Goal: Task Accomplishment & Management: Use online tool/utility

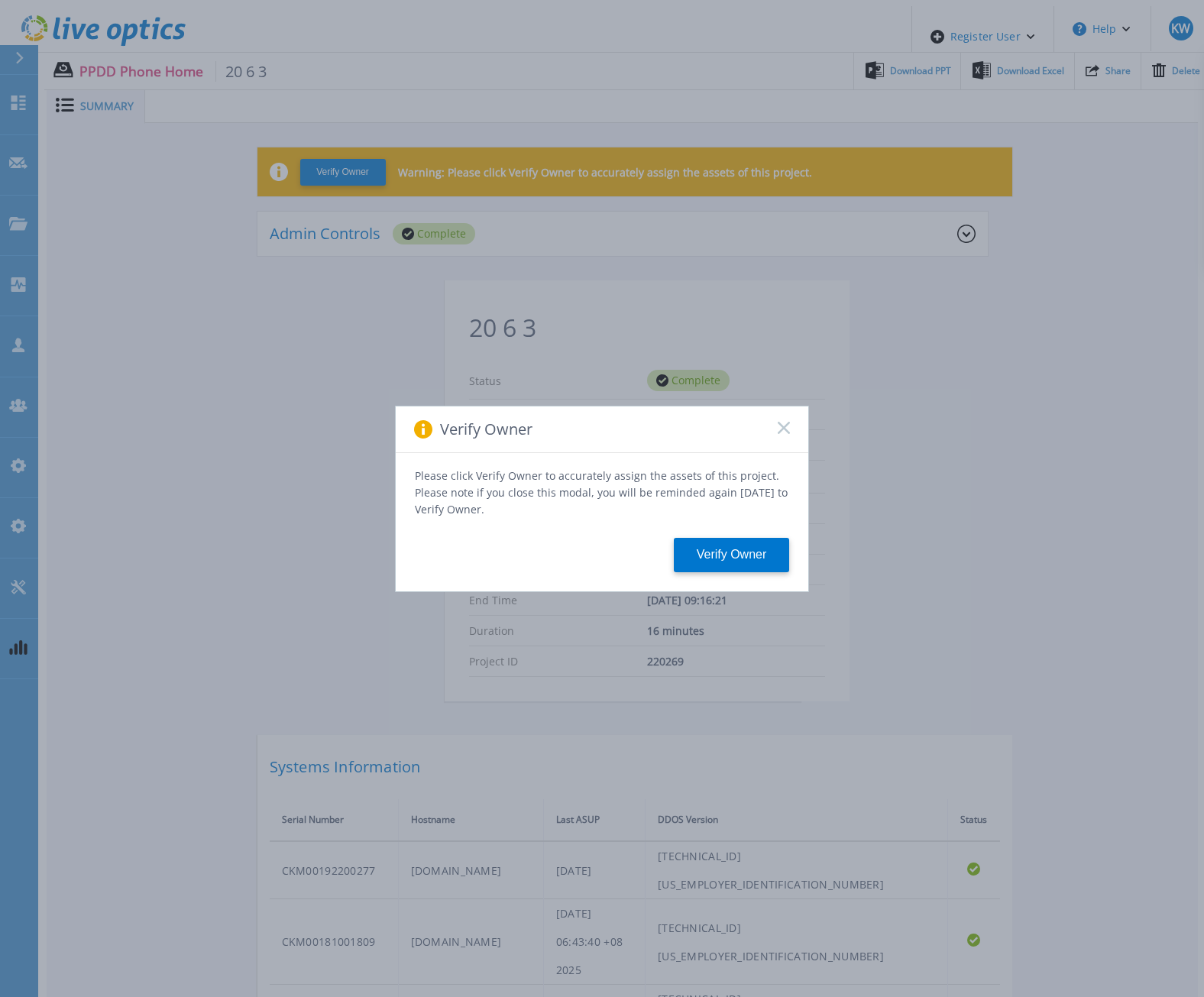
click at [780, 434] on icon at bounding box center [783, 427] width 12 height 12
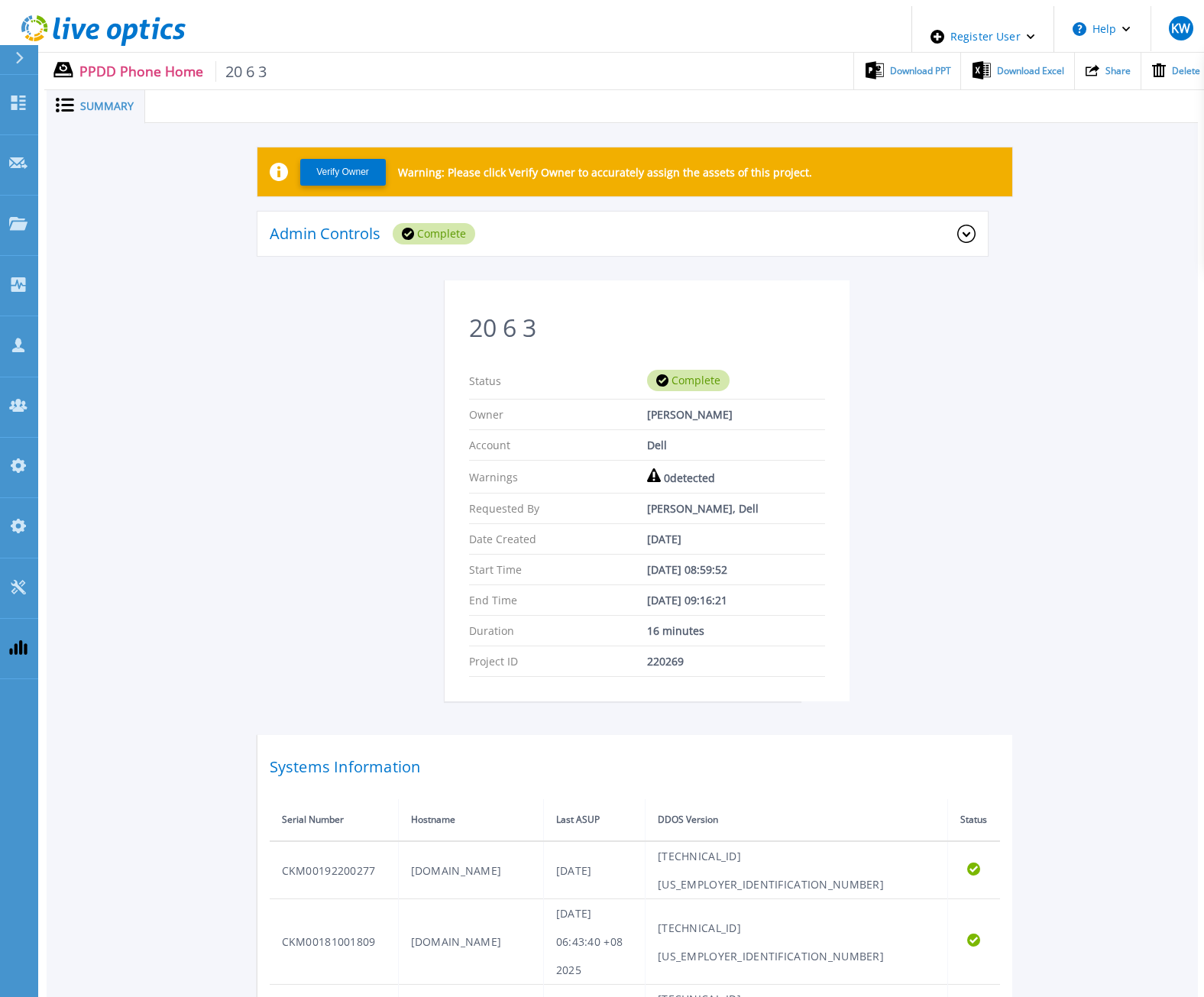
click at [140, 33] on icon at bounding box center [145, 30] width 11 height 20
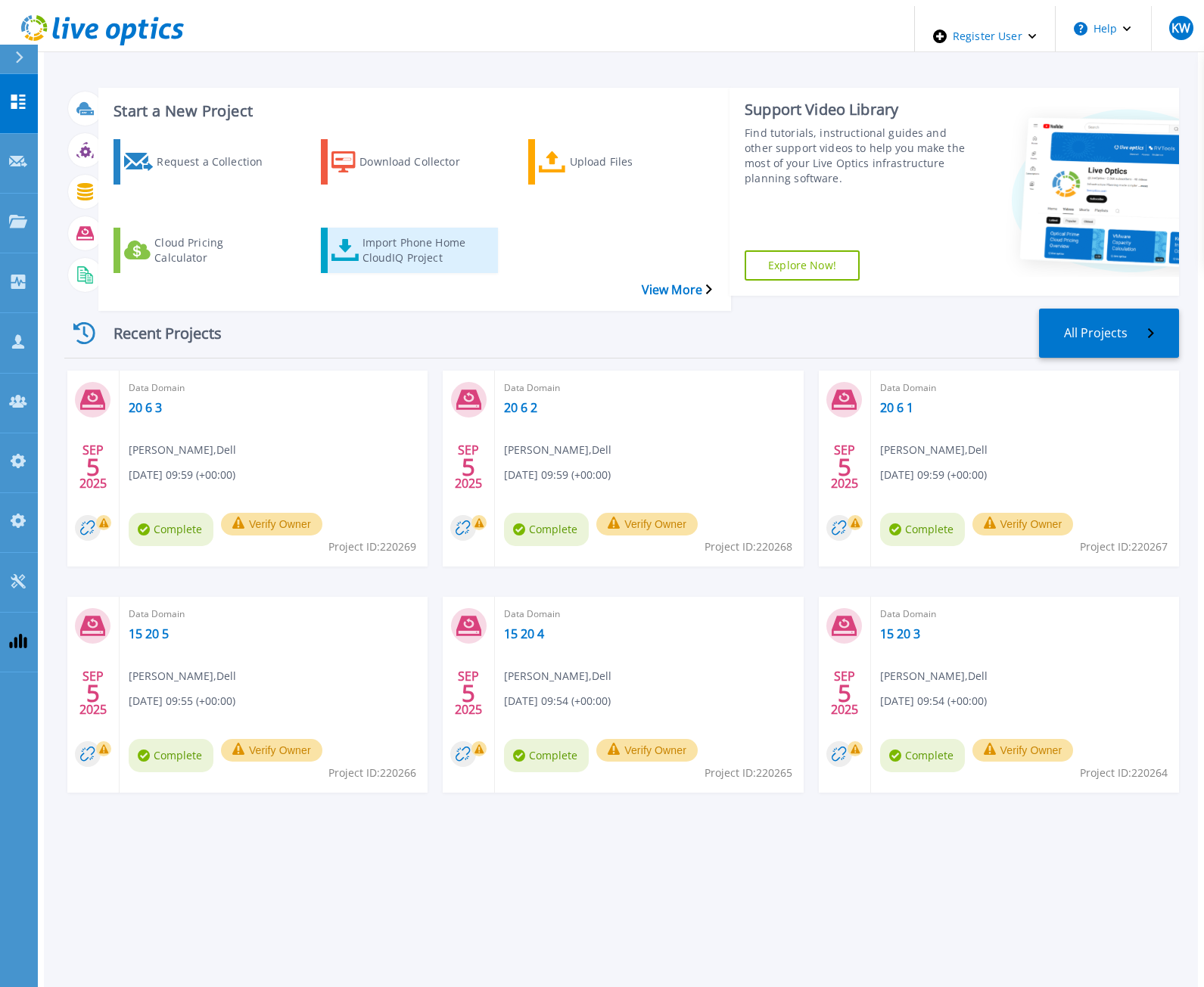
click at [367, 231] on div "Import Phone Home CloudIQ Project" at bounding box center [422, 250] width 121 height 37
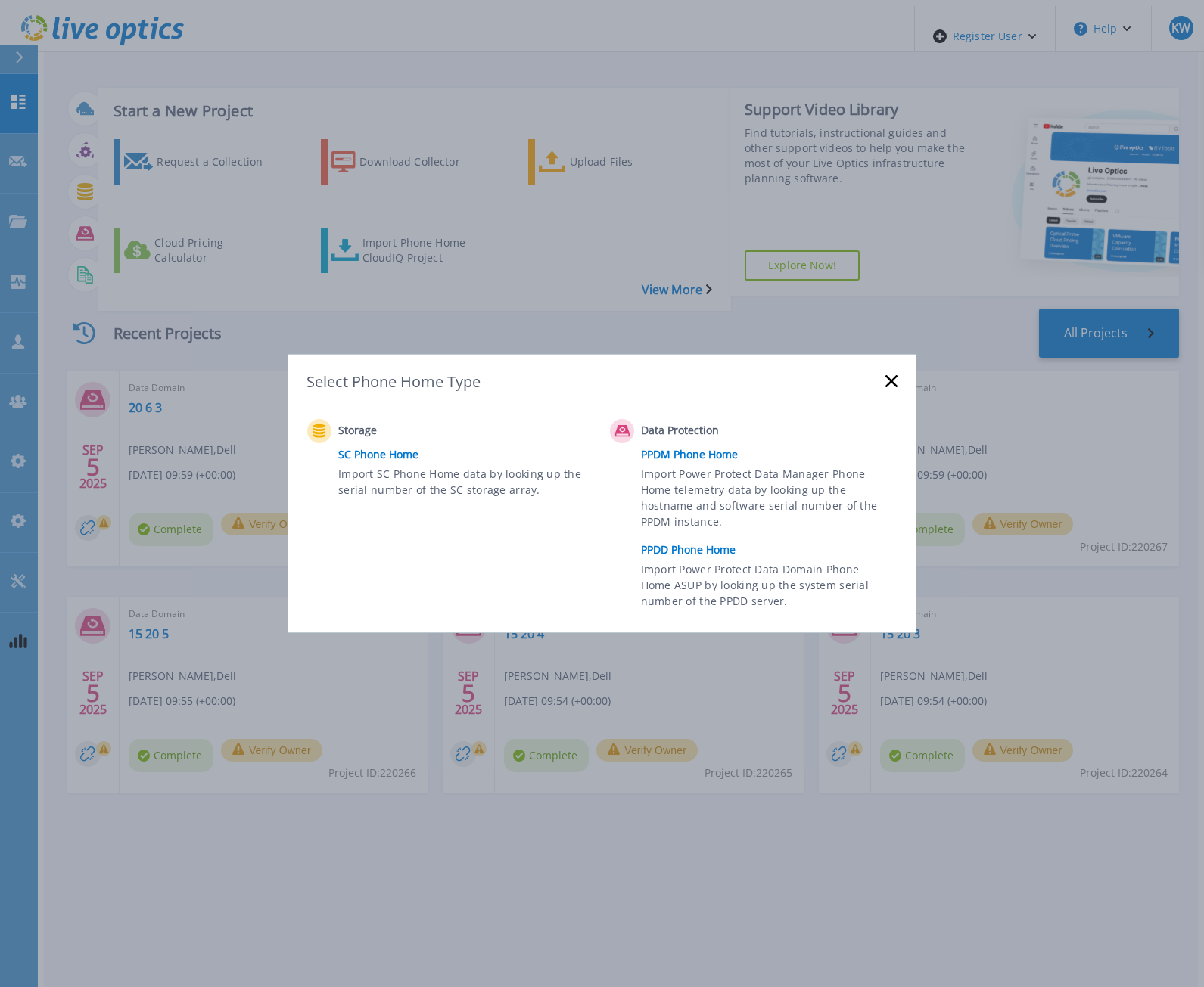
click at [711, 541] on link "PPDD Phone Home" at bounding box center [773, 549] width 264 height 23
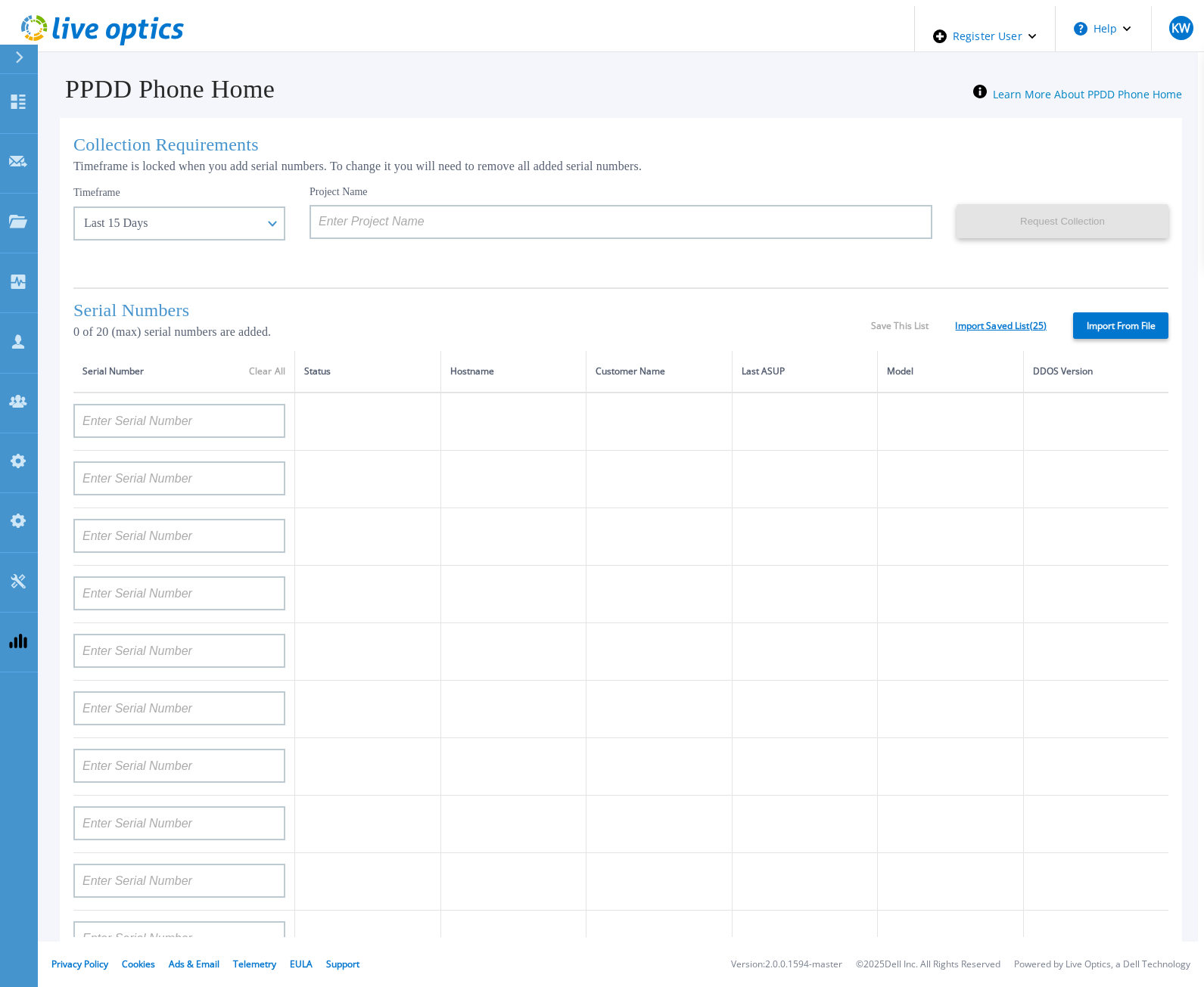
click at [1013, 321] on link "Import Saved List ( 25 )" at bounding box center [1000, 326] width 92 height 11
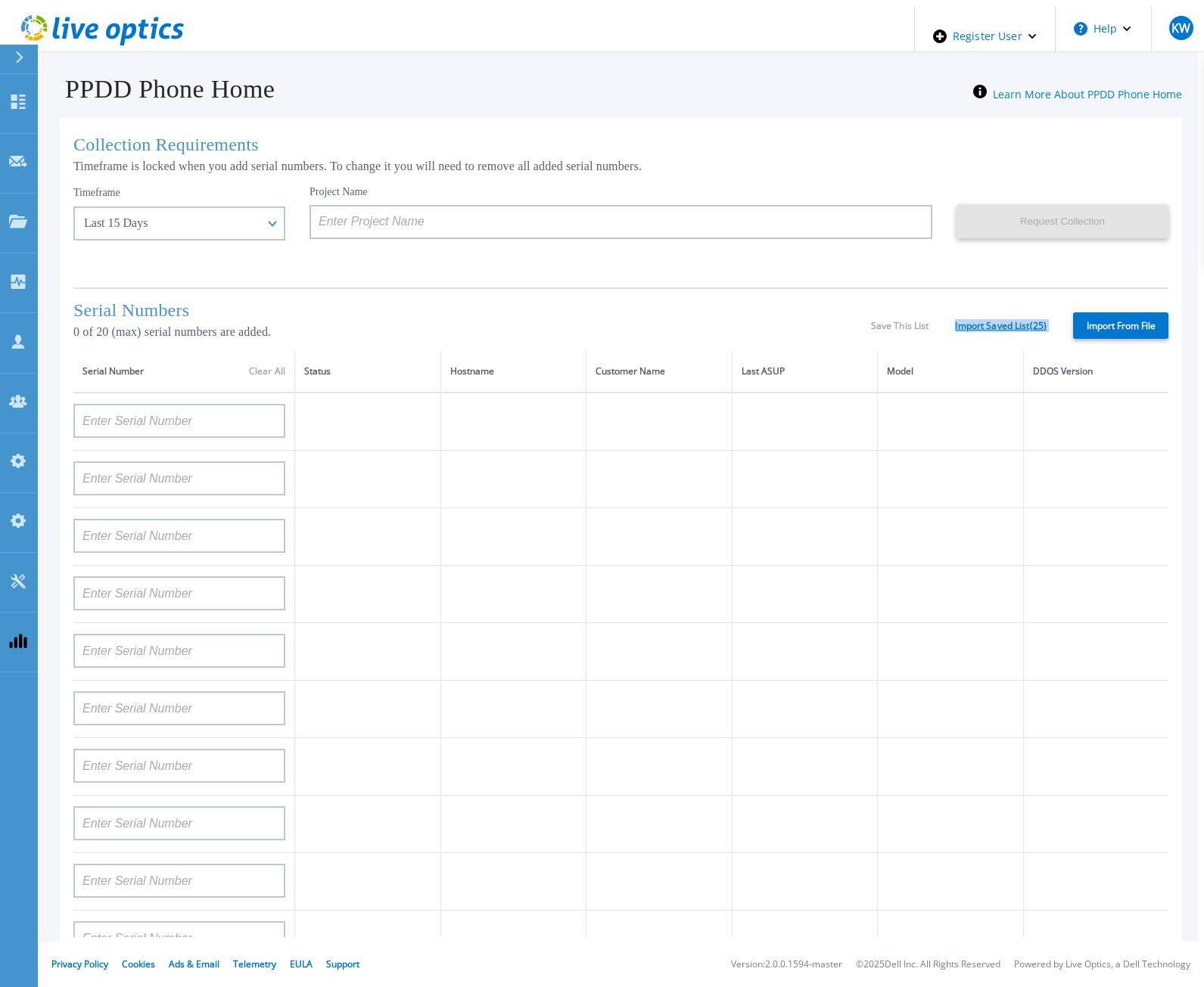
click at [1013, 321] on link "Import Saved List ( 25 )" at bounding box center [1000, 326] width 92 height 11
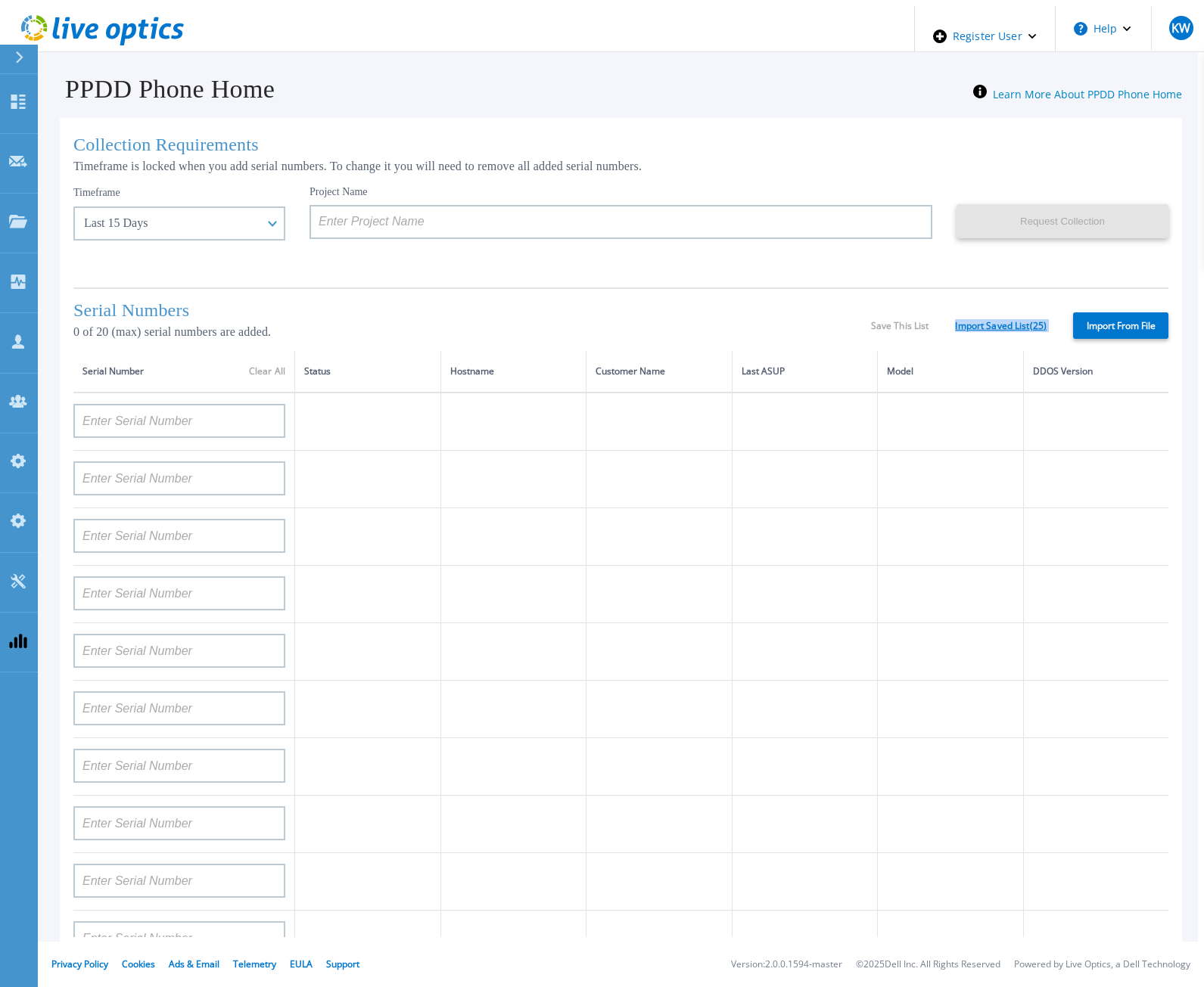
click at [1013, 321] on link "Import Saved List ( 25 )" at bounding box center [1000, 326] width 92 height 11
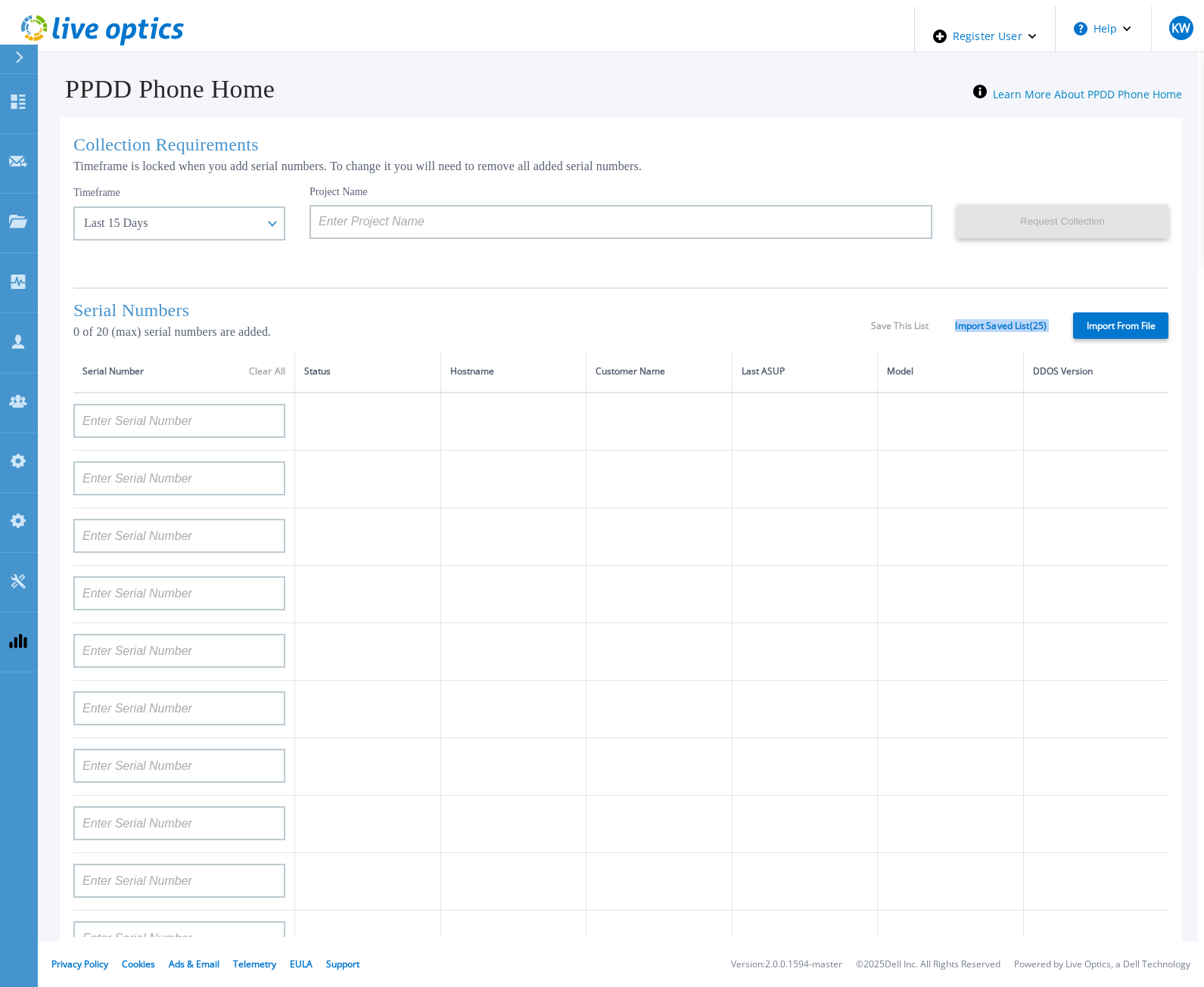
click at [1083, 323] on label "Import From File" at bounding box center [1120, 325] width 95 height 27
click at [0, 0] on input "Import From File" at bounding box center [0, 0] width 0 height 0
type input "APM00211700095"
type input "APX00232503747"
type input "APM00214914093"
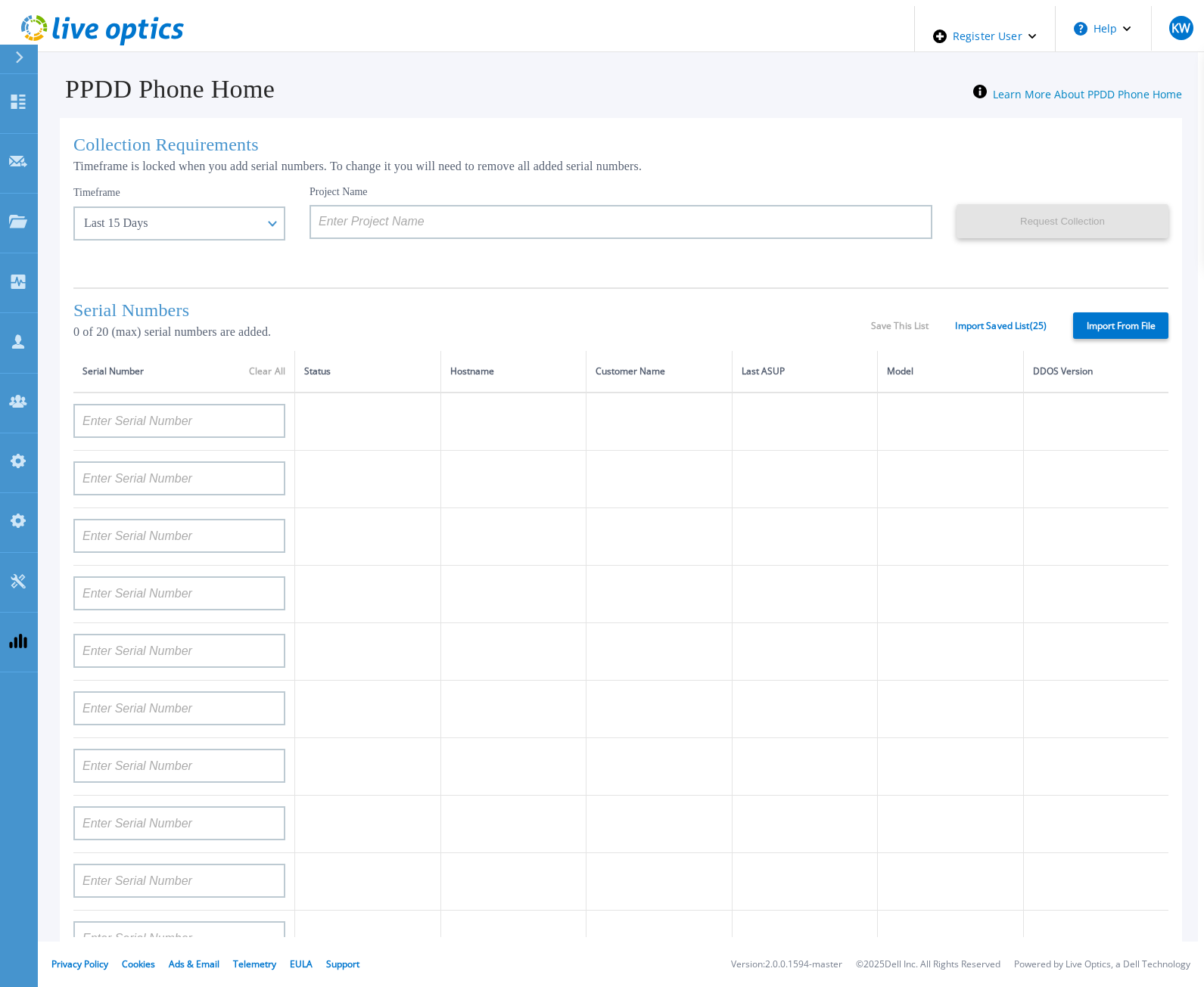
type input "APM00171836329"
type input "APM00212026971"
type input "APM00214914094"
type input "APX00234502218"
type input "APM00212018359"
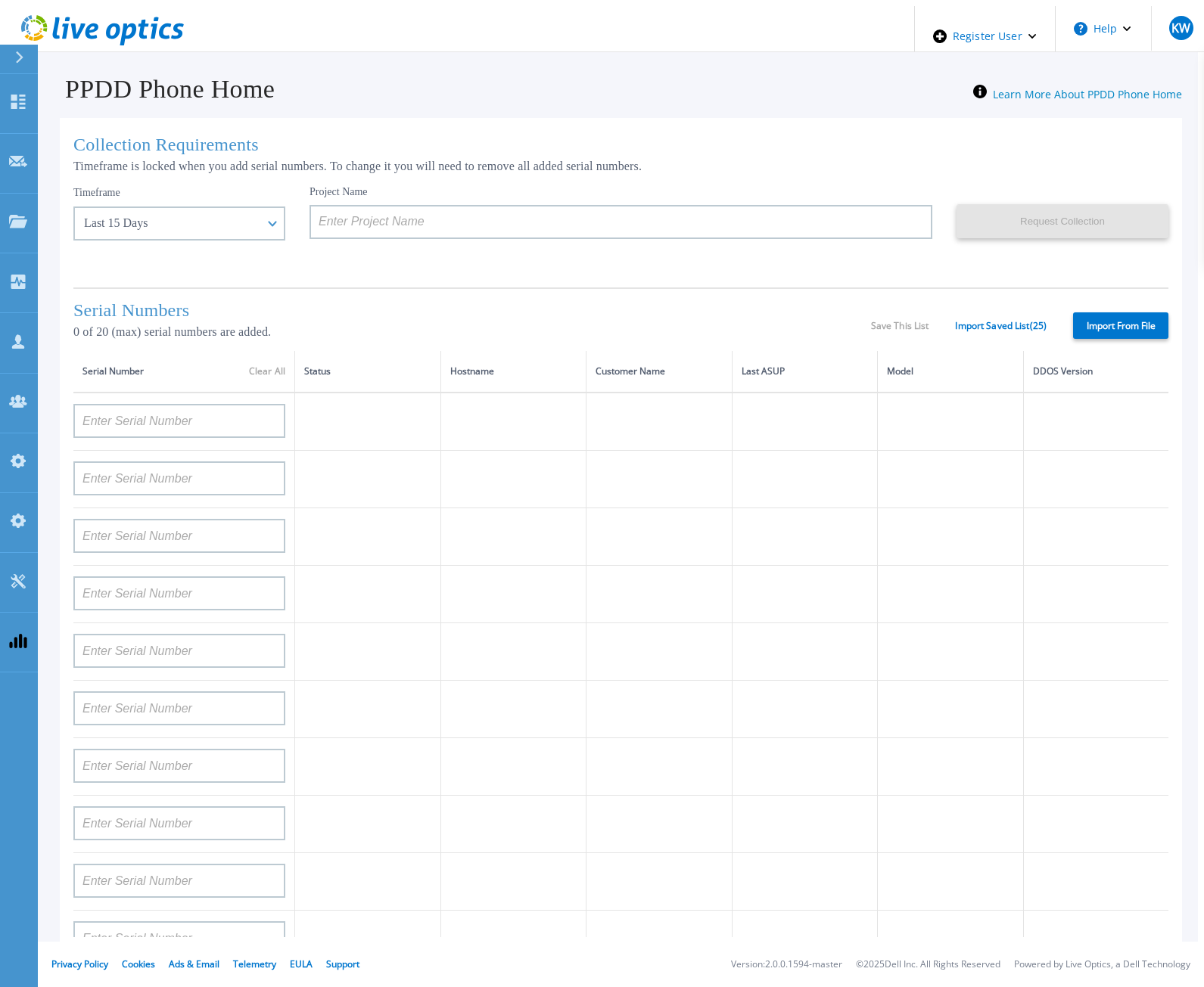
type input "APX00232503745"
type input "APX00232503743"
type input "APM00202011675"
type input "APM00212517749"
type input "APX00232503742"
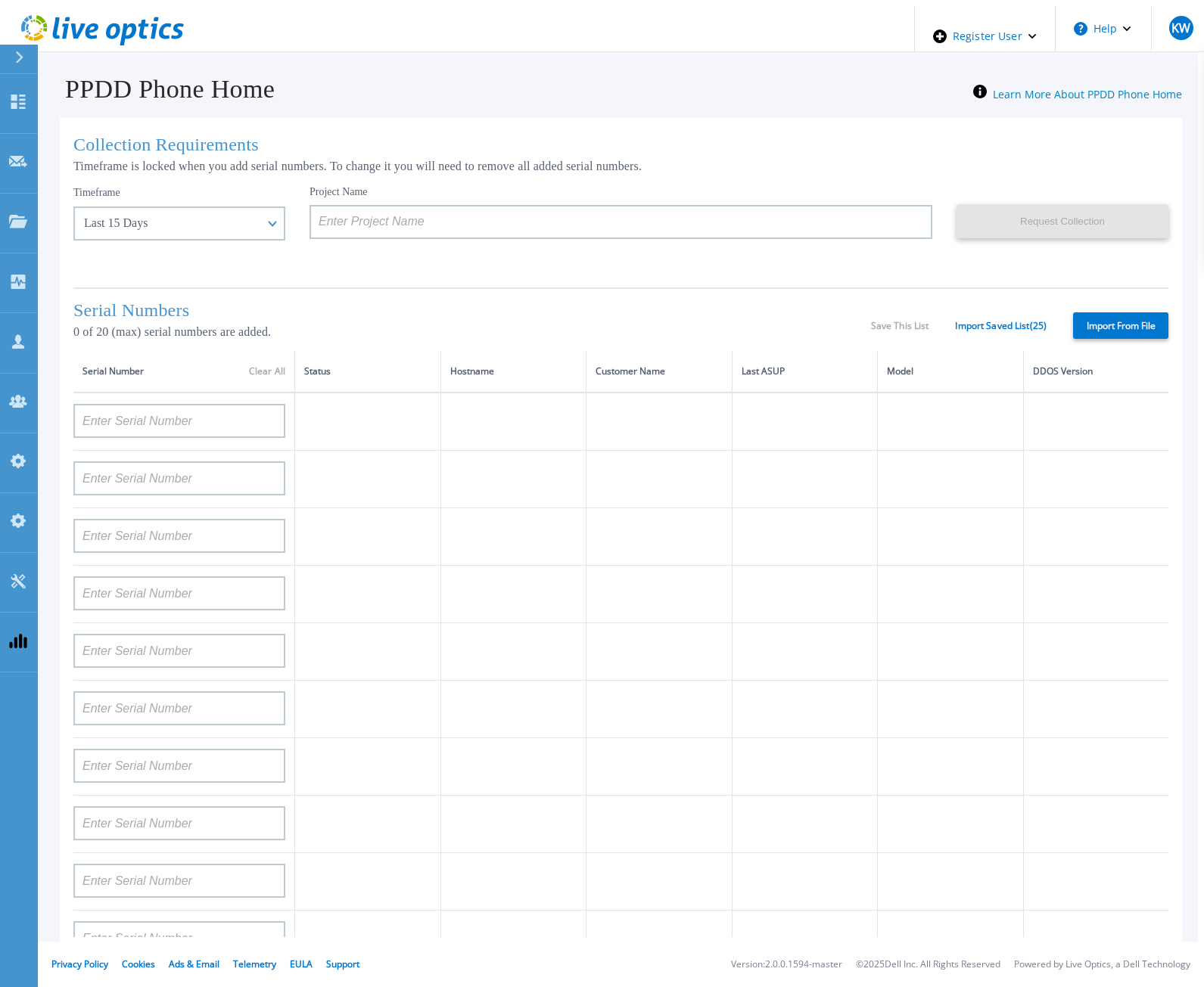
type input "APM00212702822"
type input "APM00212610953"
type input "APM00202614668"
type input "APM00212613652"
type input "APX00222101185"
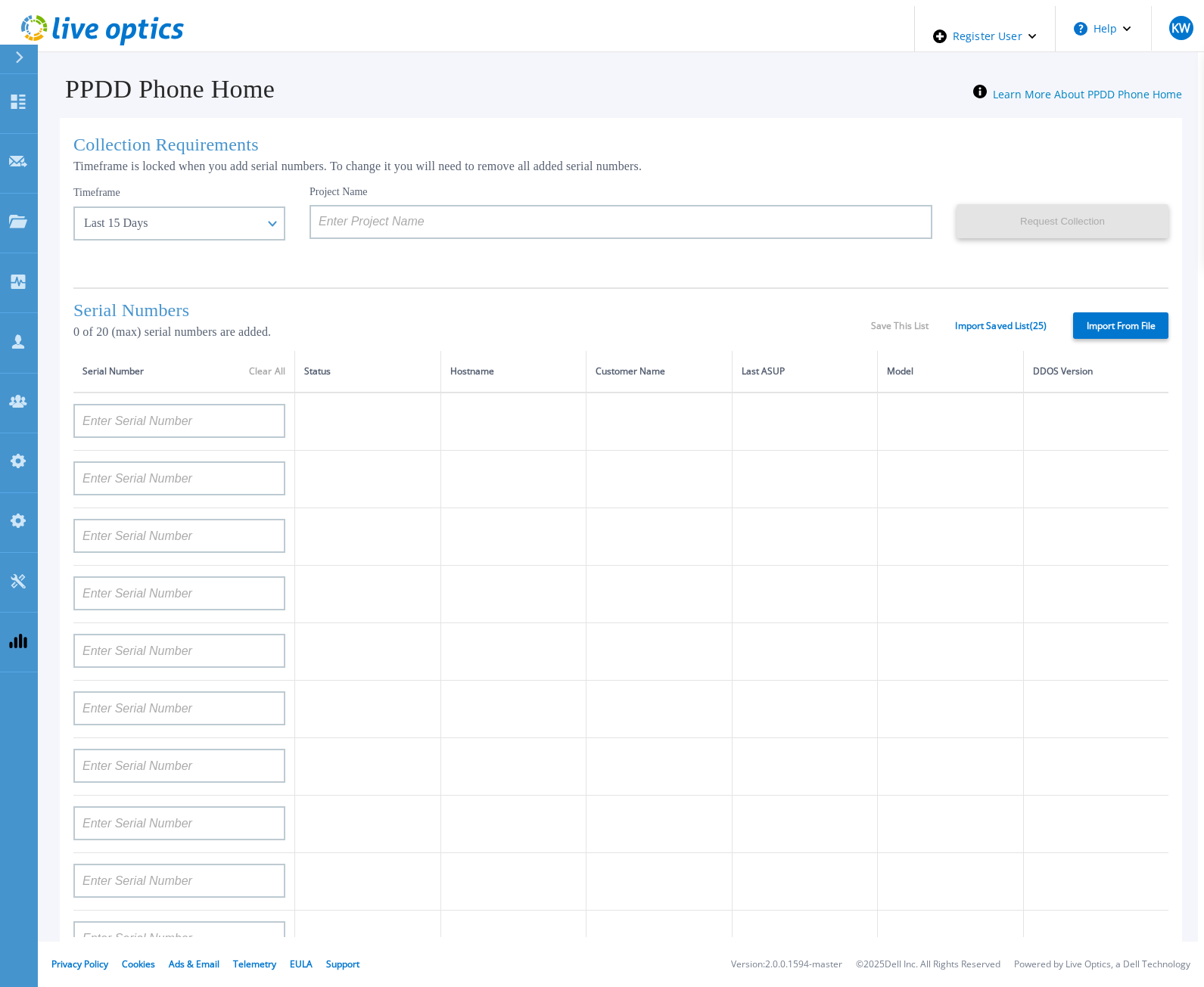
type input "AUDVUX6XJHDJFE"
type input "APM00133543104"
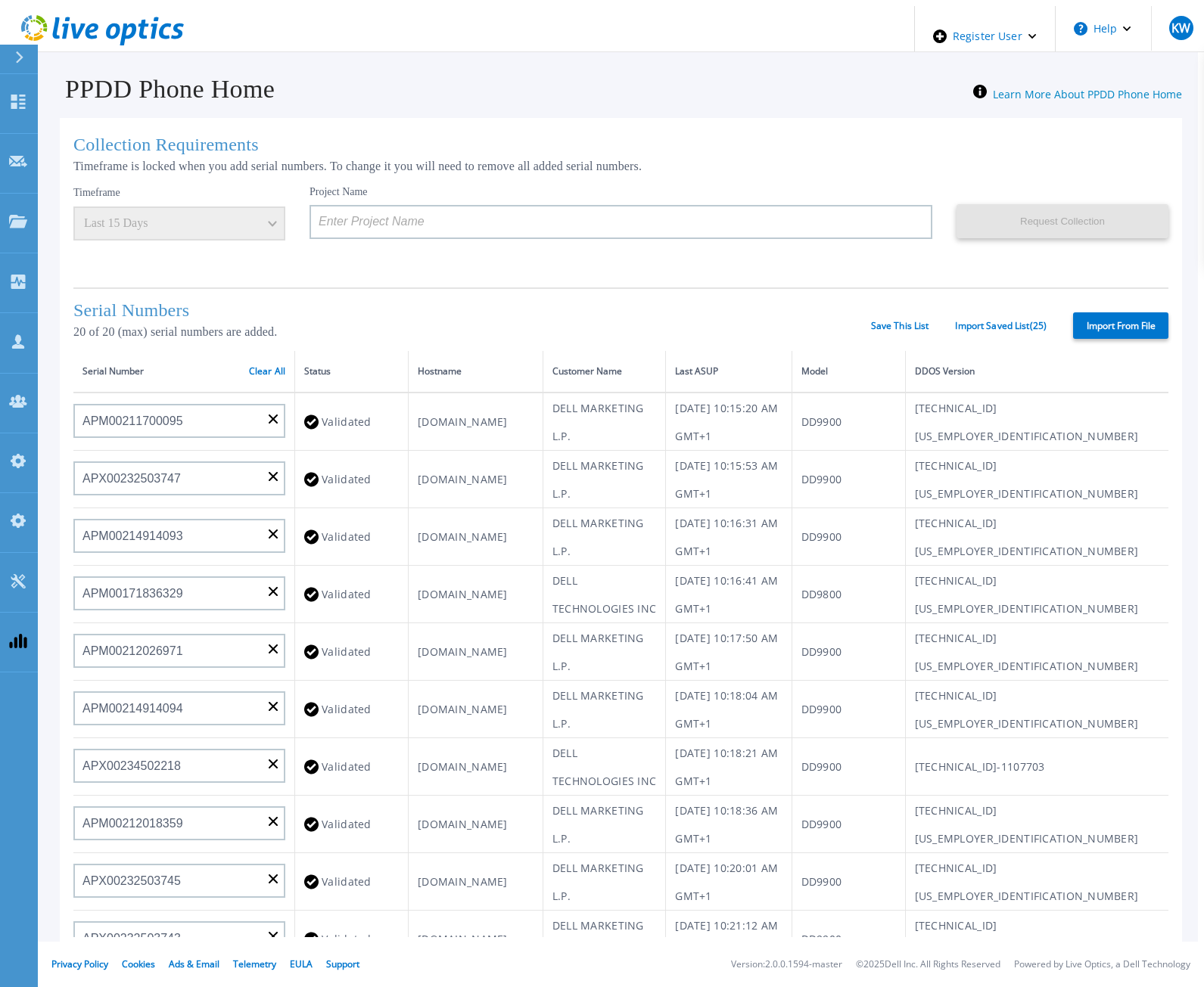
click at [488, 354] on th "Hostname" at bounding box center [475, 372] width 135 height 41
click at [249, 368] on link "Clear All" at bounding box center [267, 371] width 36 height 11
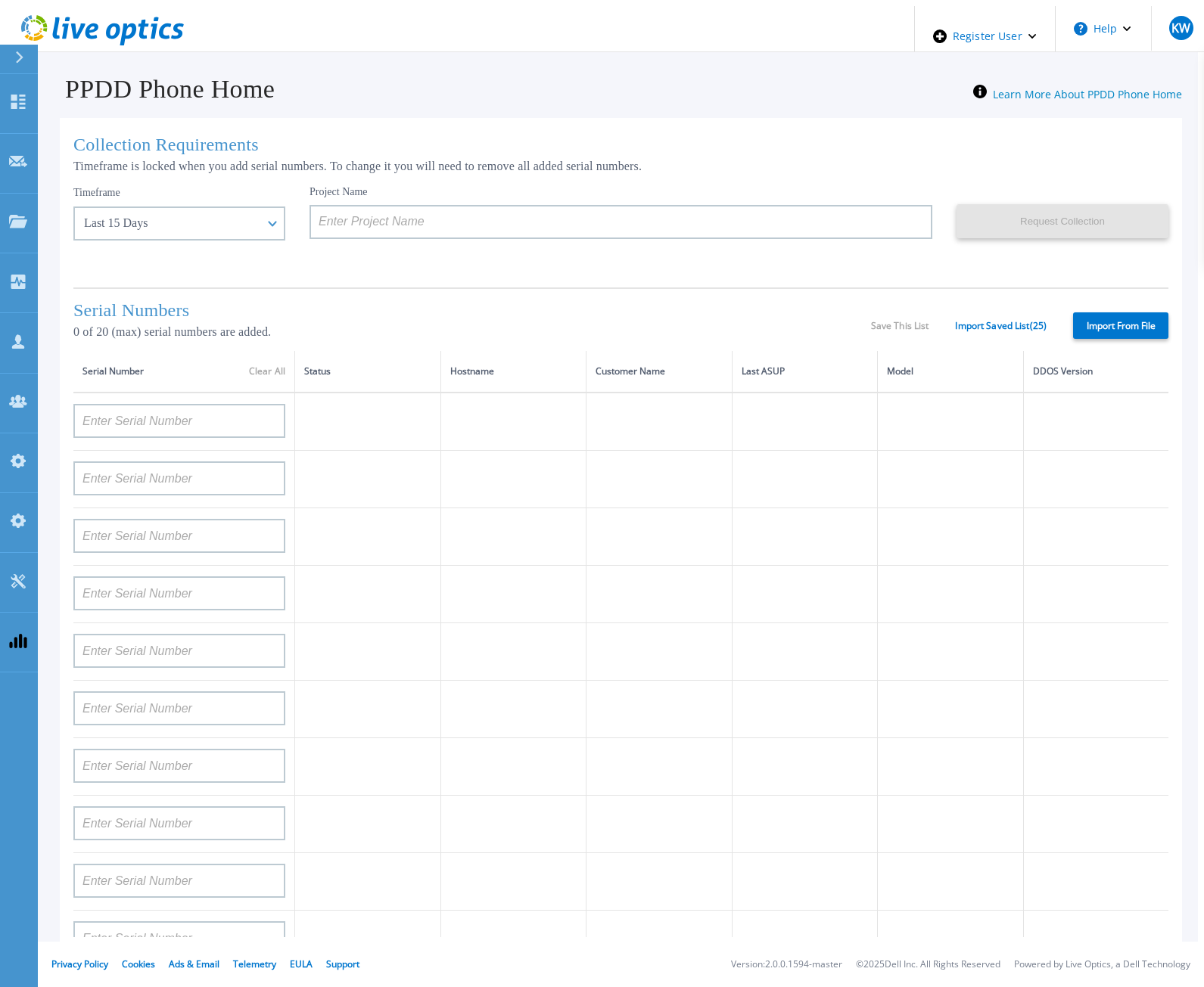
click at [1114, 319] on label "Import From File" at bounding box center [1120, 325] width 95 height 27
click at [0, 0] on input "Import From File" at bounding box center [0, 0] width 0 height 0
type input "APM00211700095"
type input "APX00232503747"
type input "APM00214914093"
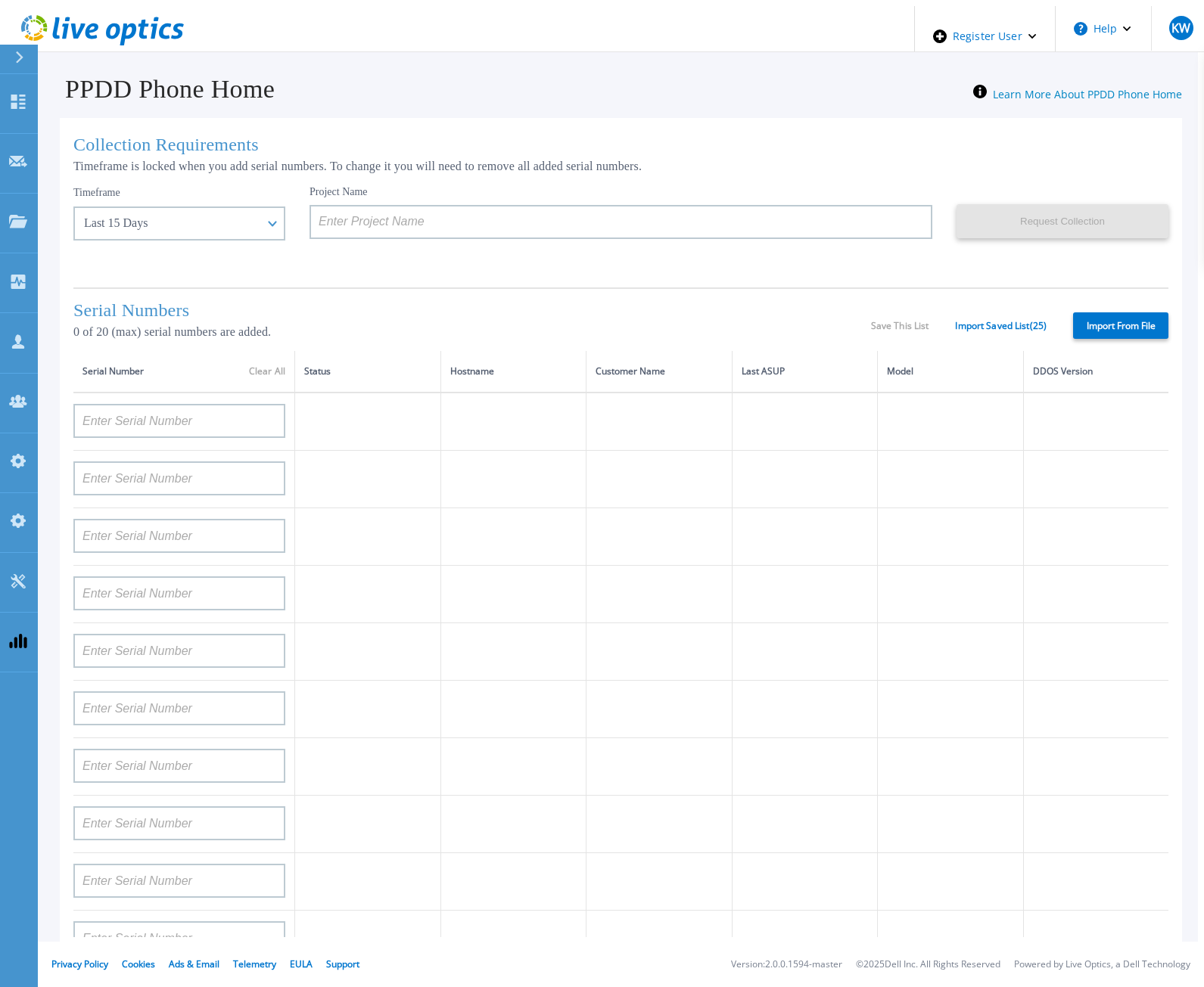
type input "APM00171836329"
type input "APM00212026971"
type input "APM00214914094"
type input "APX00234502218"
type input "APM00212018359"
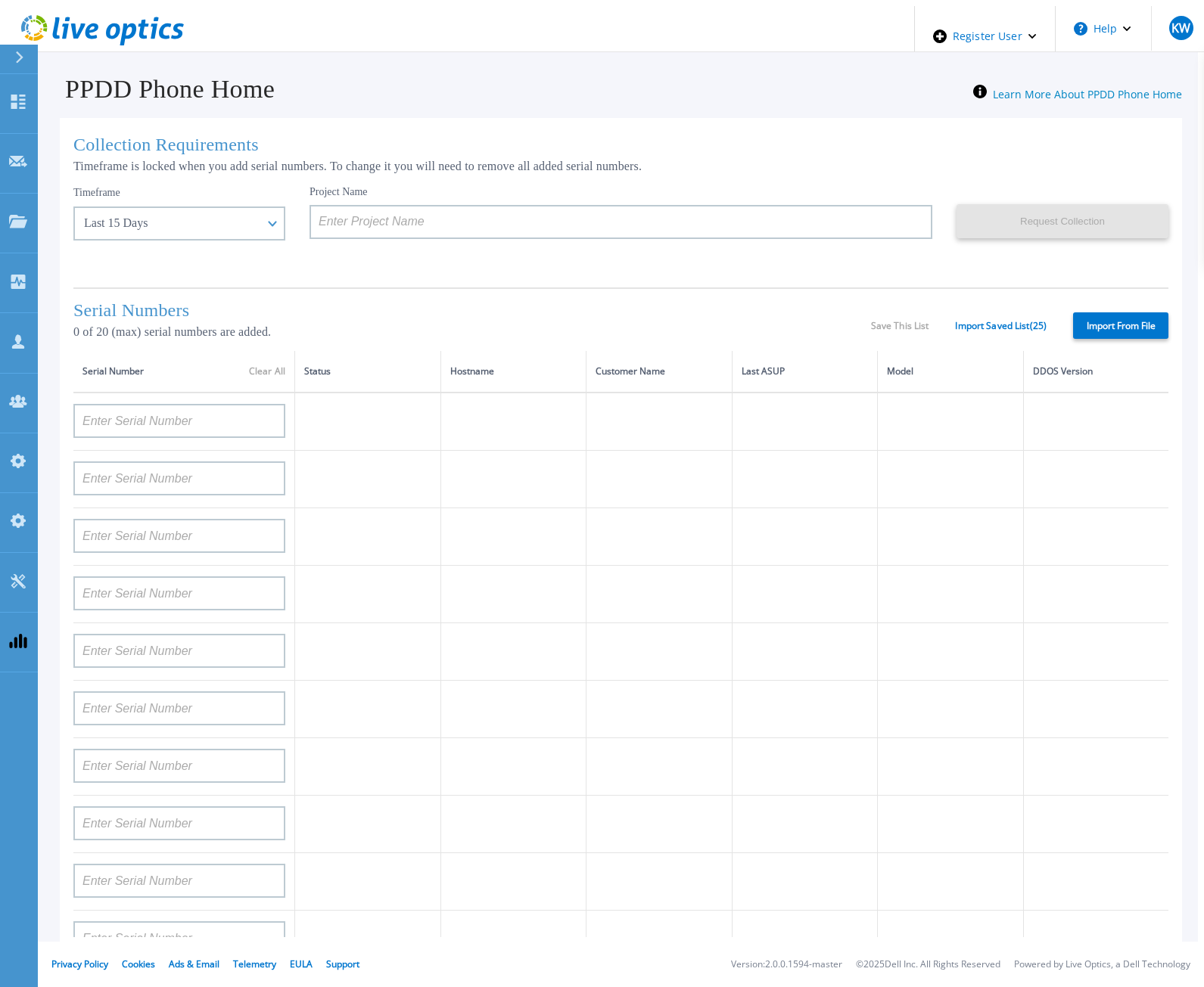
type input "APX00232503745"
type input "APX00232503743"
type input "APM00202011675"
type input "APM00212517749"
type input "APX00232503742"
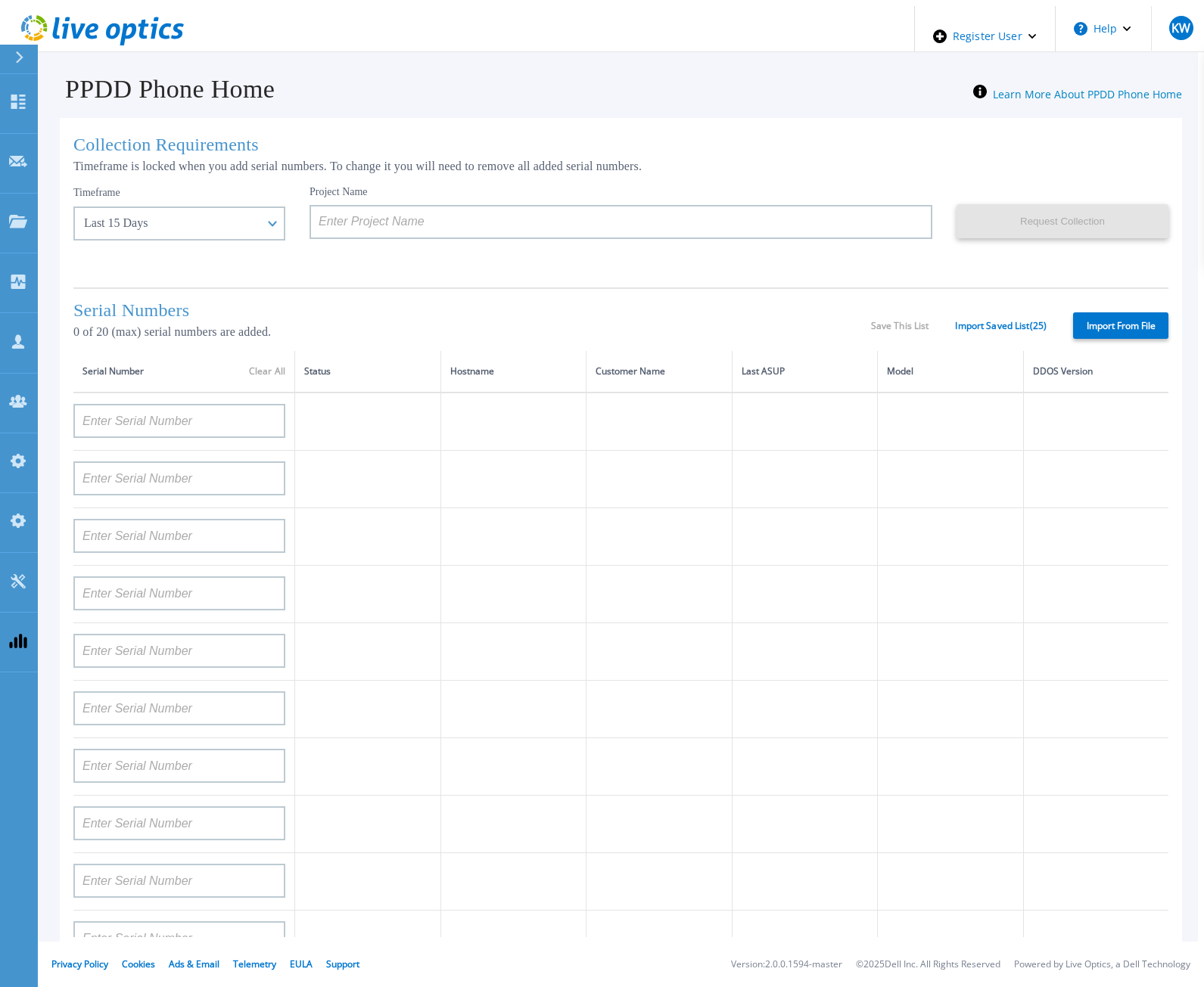
type input "APM00212702822"
type input "APM00212610953"
type input "APM00202614668"
type input "APM00212613652"
type input "APX00222101185"
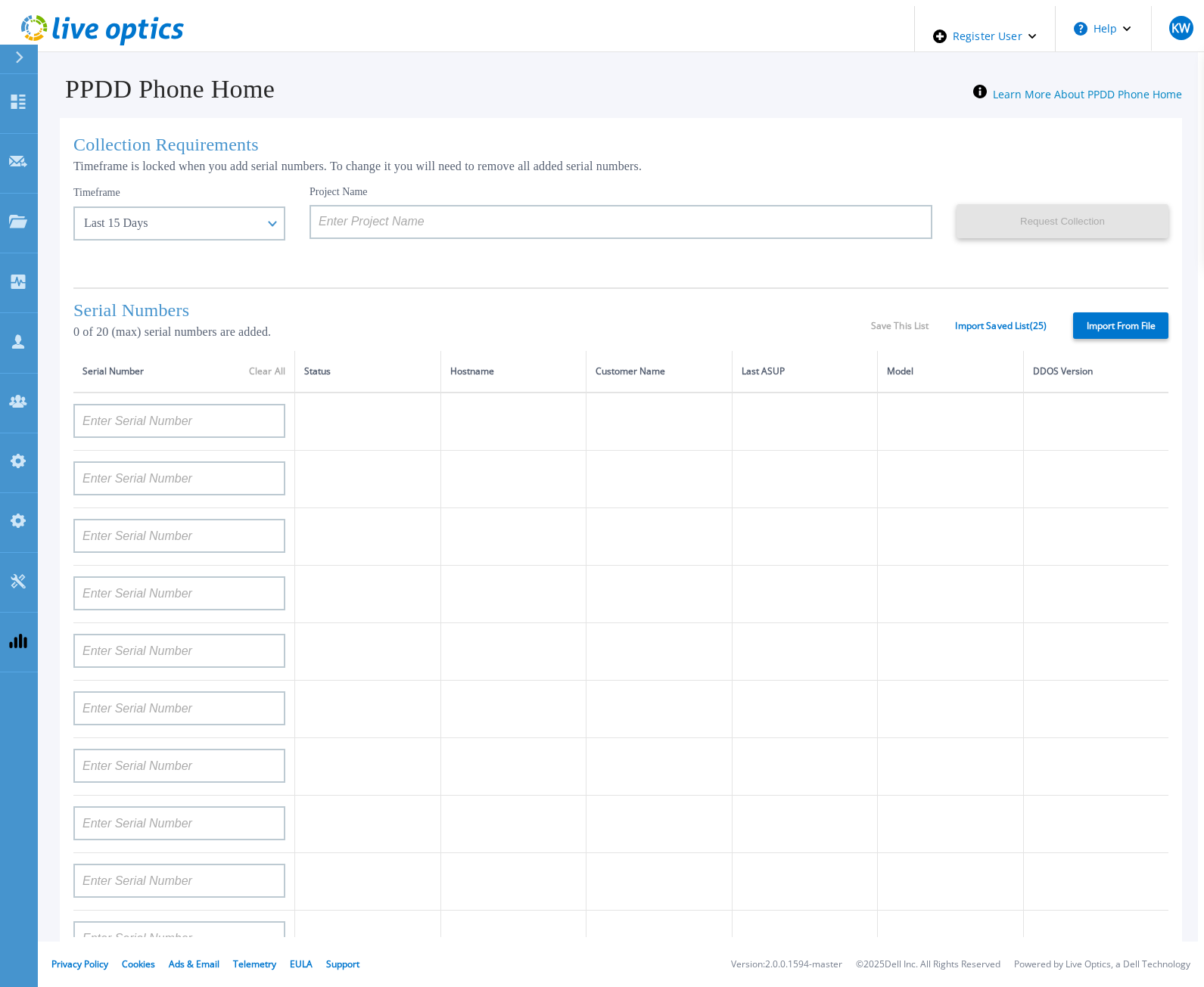
type input "AUDVUX6XJHDJFE"
type input "APM00133543104"
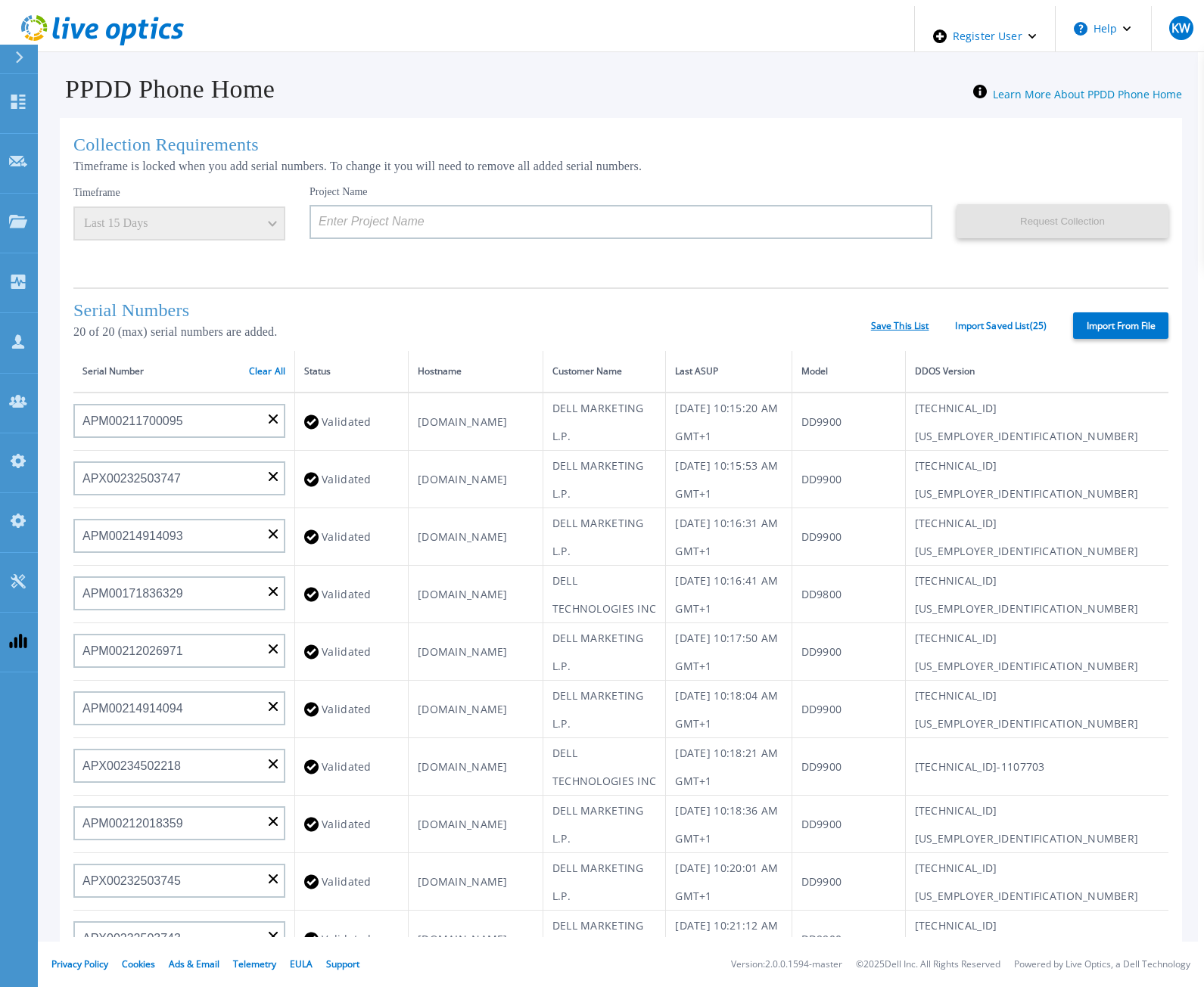
click at [880, 322] on link "Save This List" at bounding box center [900, 326] width 58 height 11
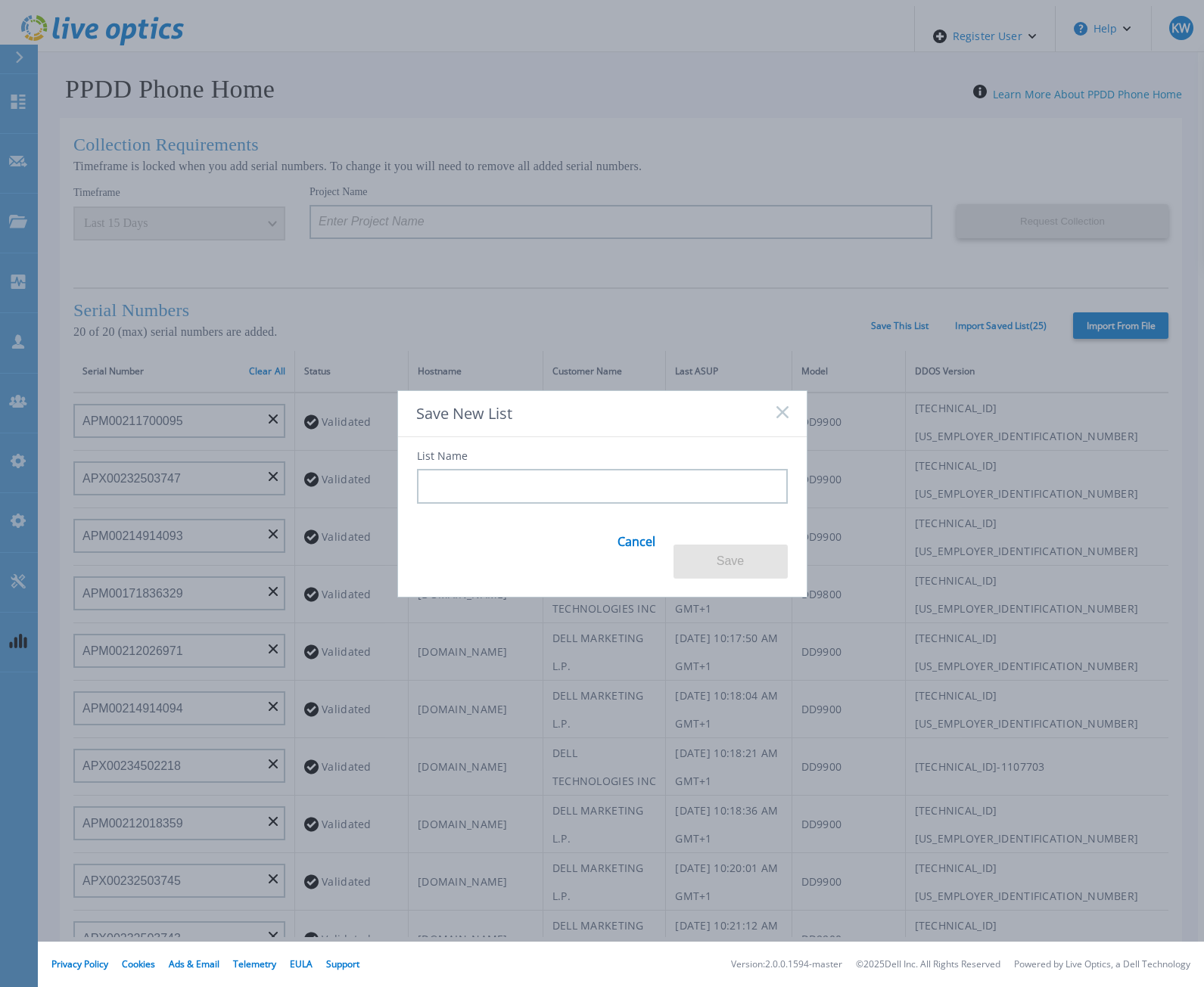
click at [610, 504] on input at bounding box center [602, 486] width 371 height 34
paste input "LONG TEST NAME"
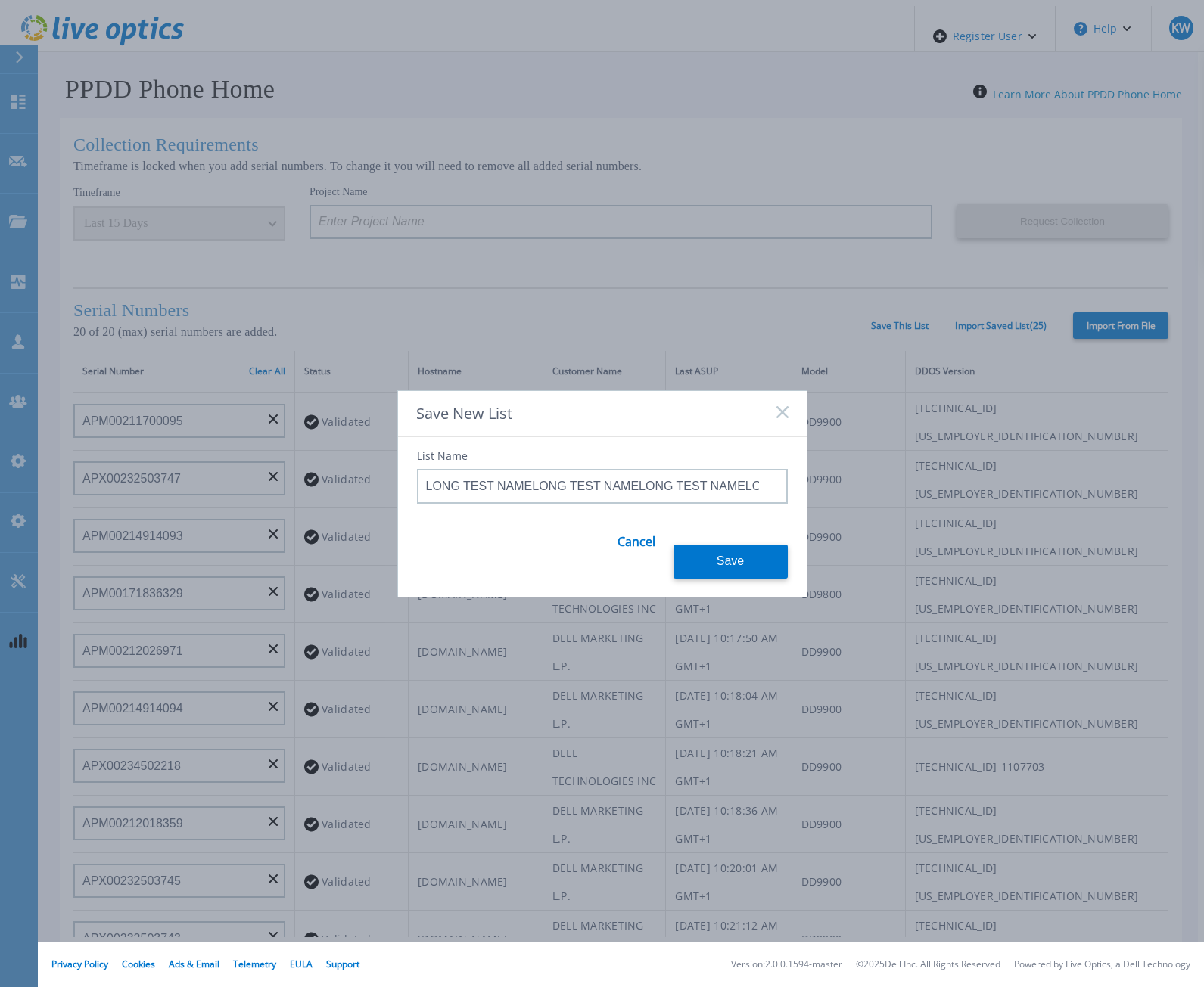
paste input "LONG TEST NAME"
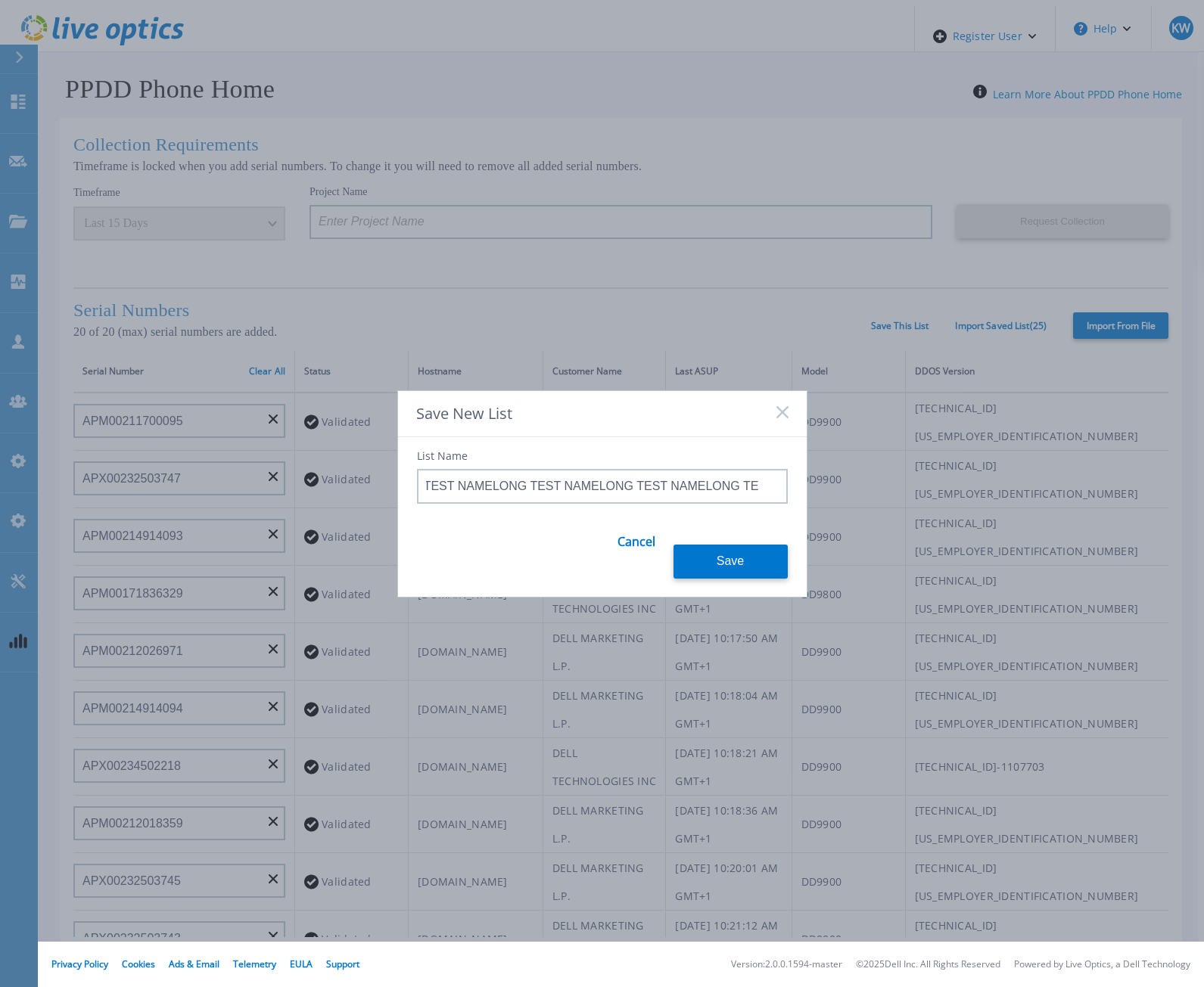
paste input "LONG TEST NAME"
paste
click at [610, 504] on input at bounding box center [602, 486] width 371 height 34
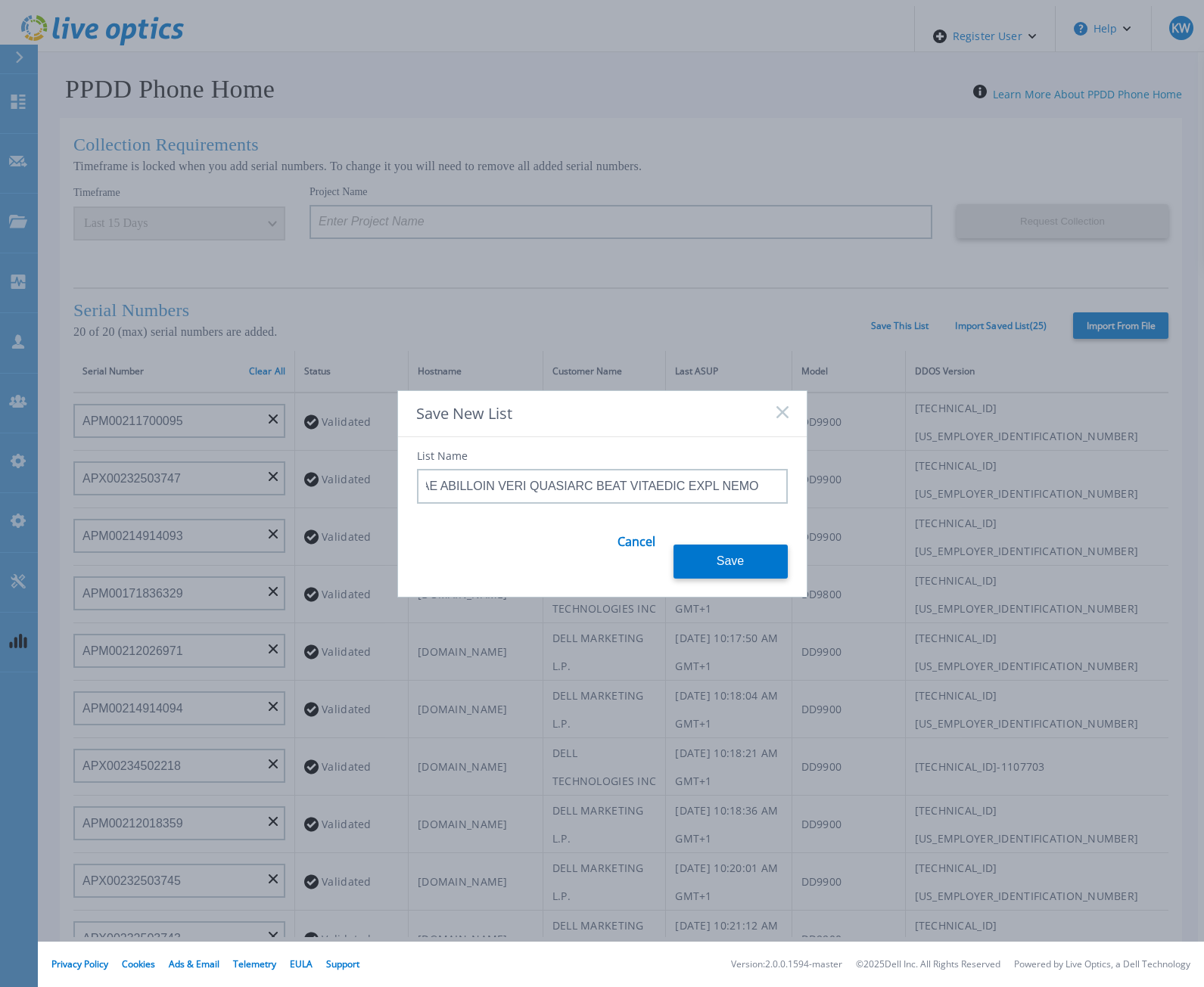
click at [610, 504] on input at bounding box center [602, 486] width 371 height 34
type input "PPPD Phone Home List for 20 Serial Numbers: APM - APX DEV All Verified"
click at [685, 555] on button "Save" at bounding box center [730, 561] width 114 height 34
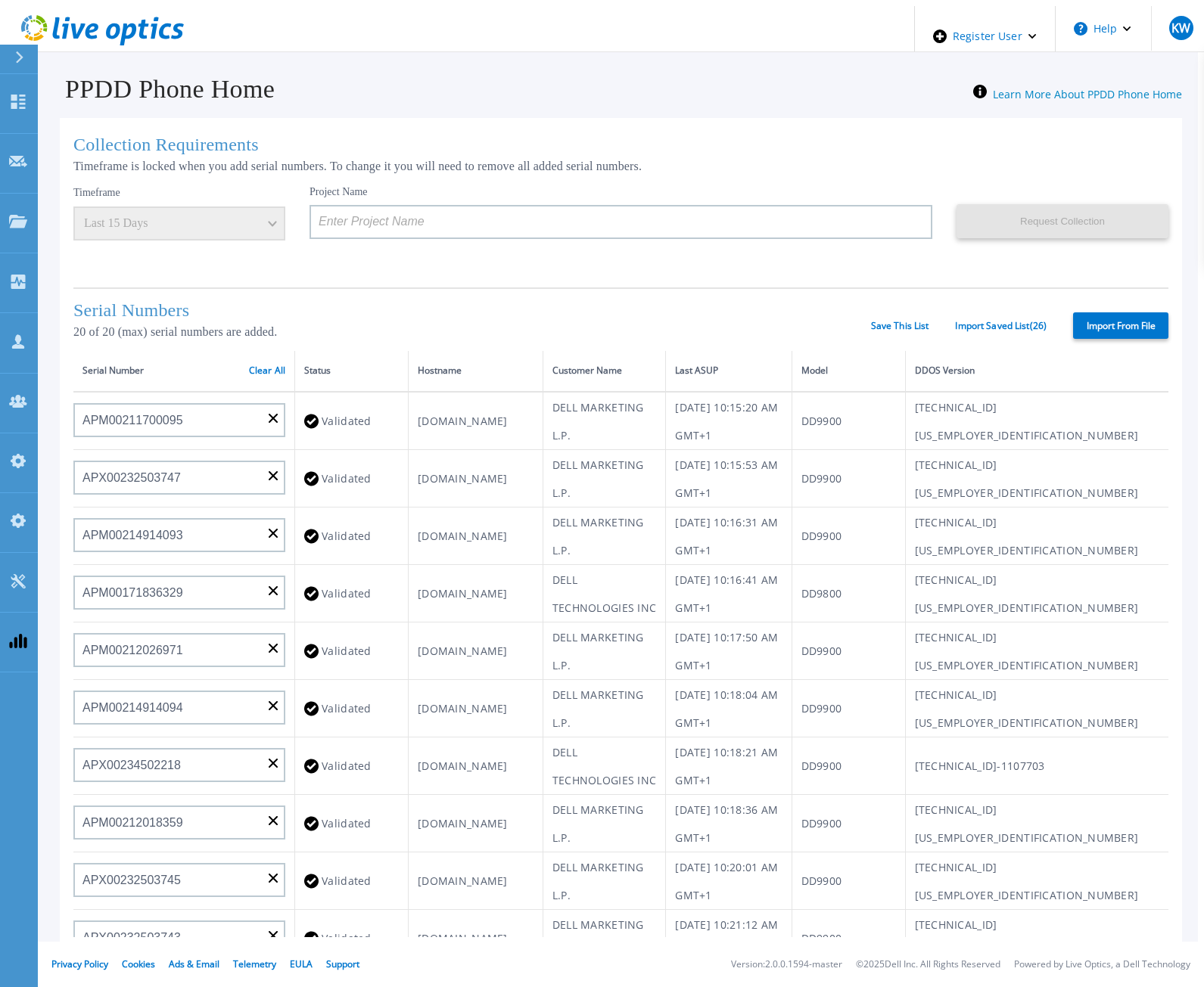
scroll to position [0, 0]
click at [875, 321] on link "Save This List" at bounding box center [900, 326] width 58 height 11
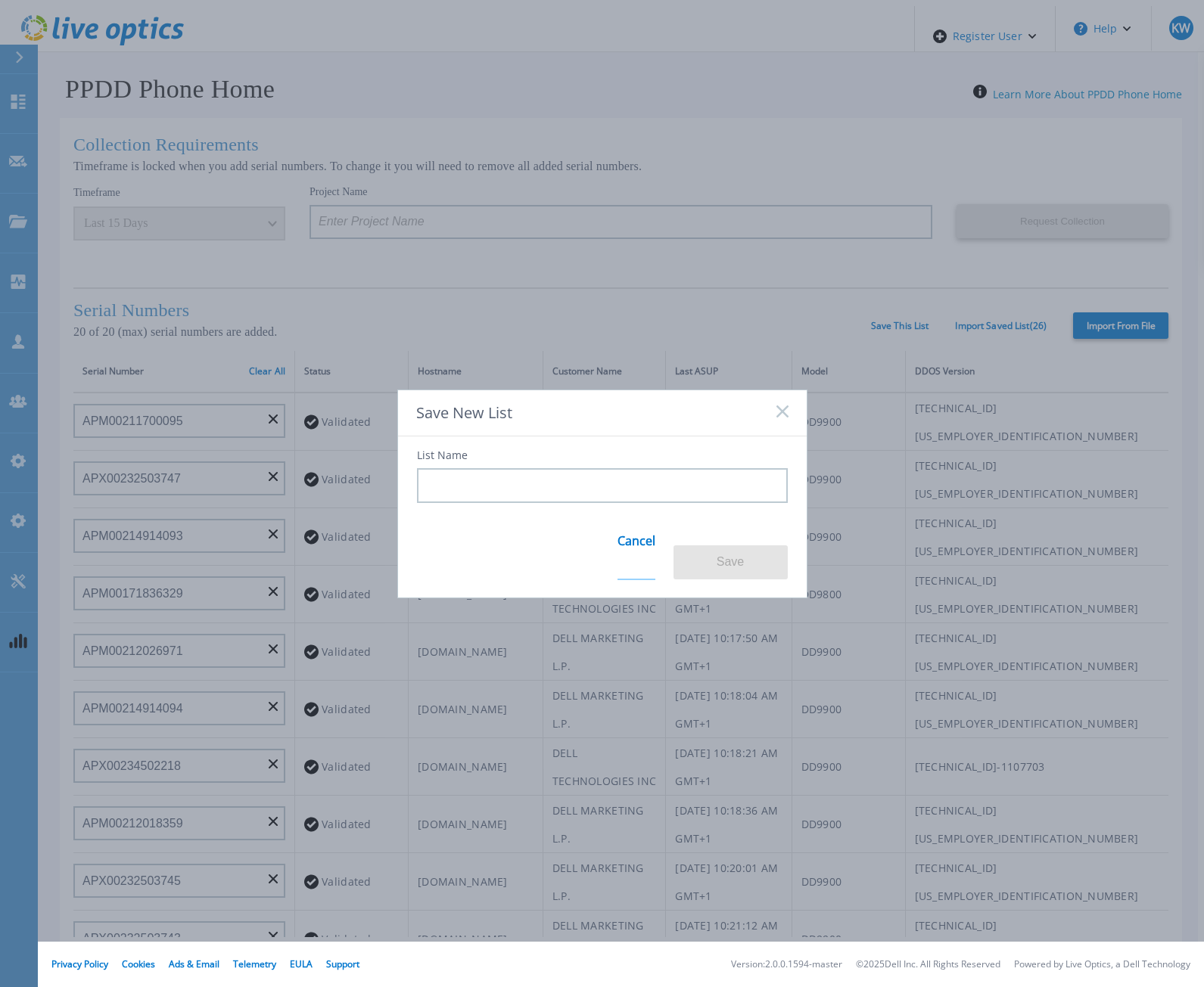
click at [636, 544] on link "Cancel" at bounding box center [636, 551] width 37 height 59
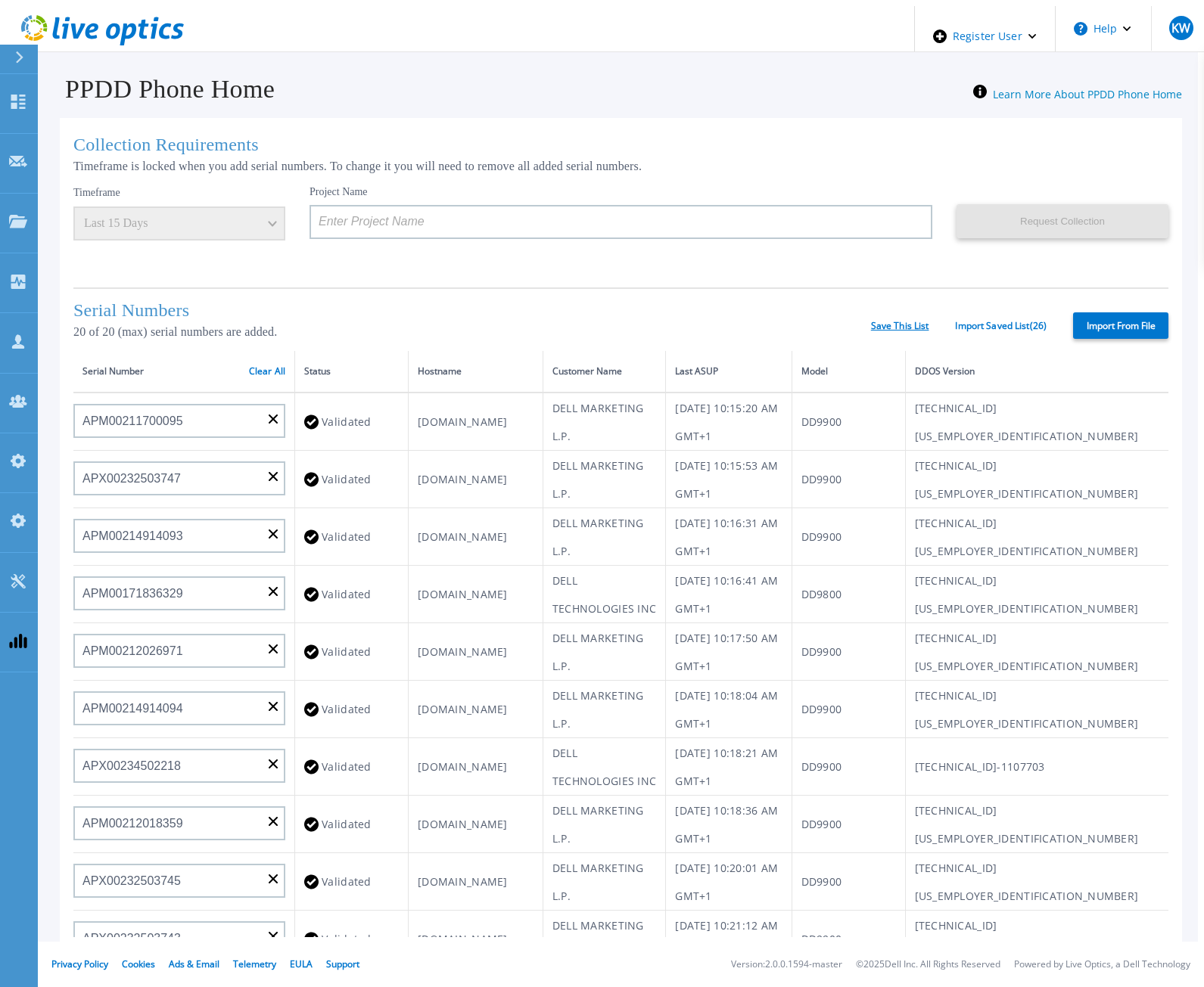
click at [922, 321] on link "Save This List" at bounding box center [900, 326] width 58 height 11
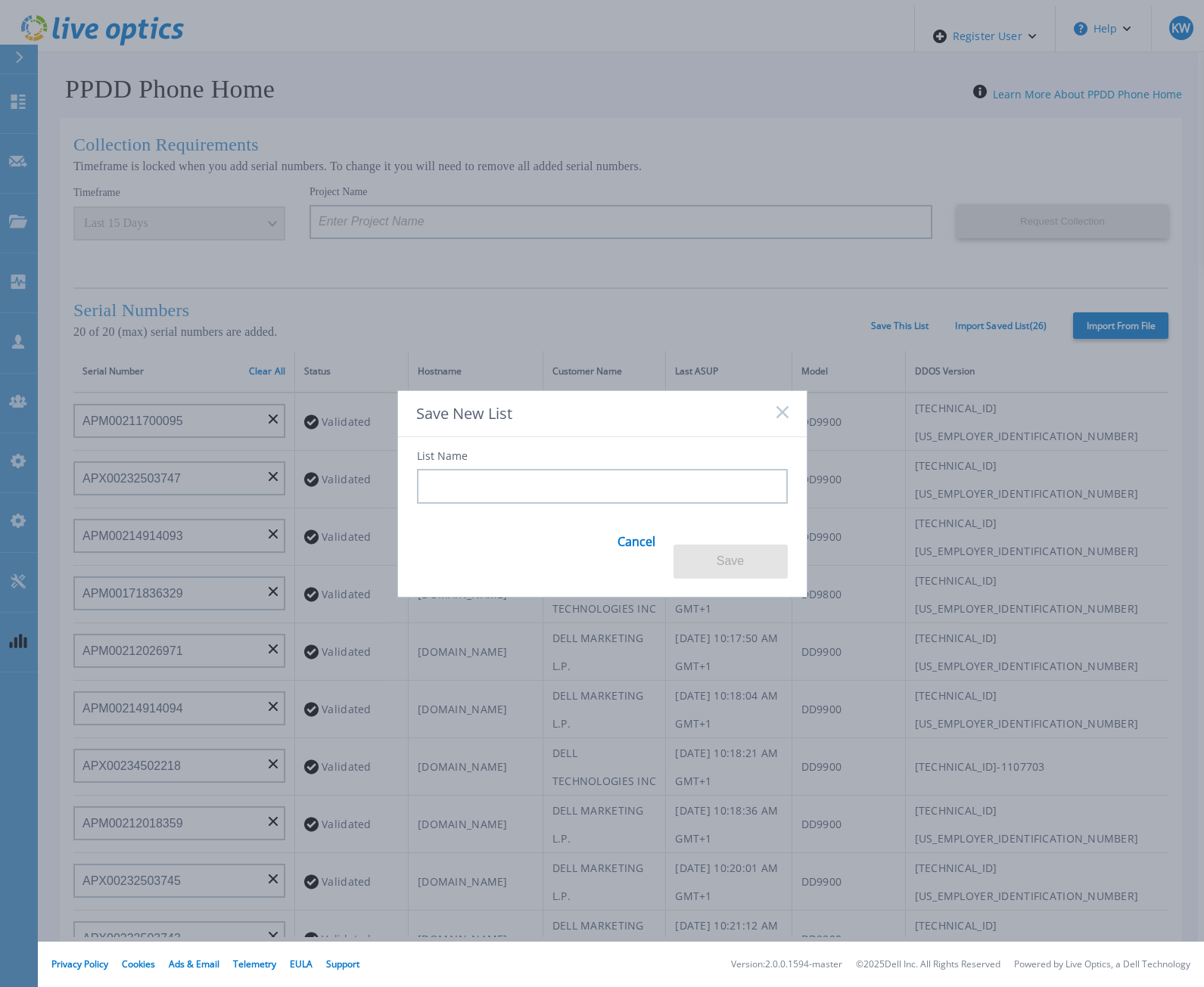
drag, startPoint x: 711, startPoint y: 495, endPoint x: 716, endPoint y: 514, distance: 19.6
click at [710, 502] on input at bounding box center [602, 486] width 371 height 34
drag, startPoint x: 728, startPoint y: 502, endPoint x: 736, endPoint y: 493, distance: 12.0
click at [729, 502] on input at bounding box center [602, 486] width 371 height 34
drag, startPoint x: 740, startPoint y: 489, endPoint x: 757, endPoint y: 479, distance: 19.7
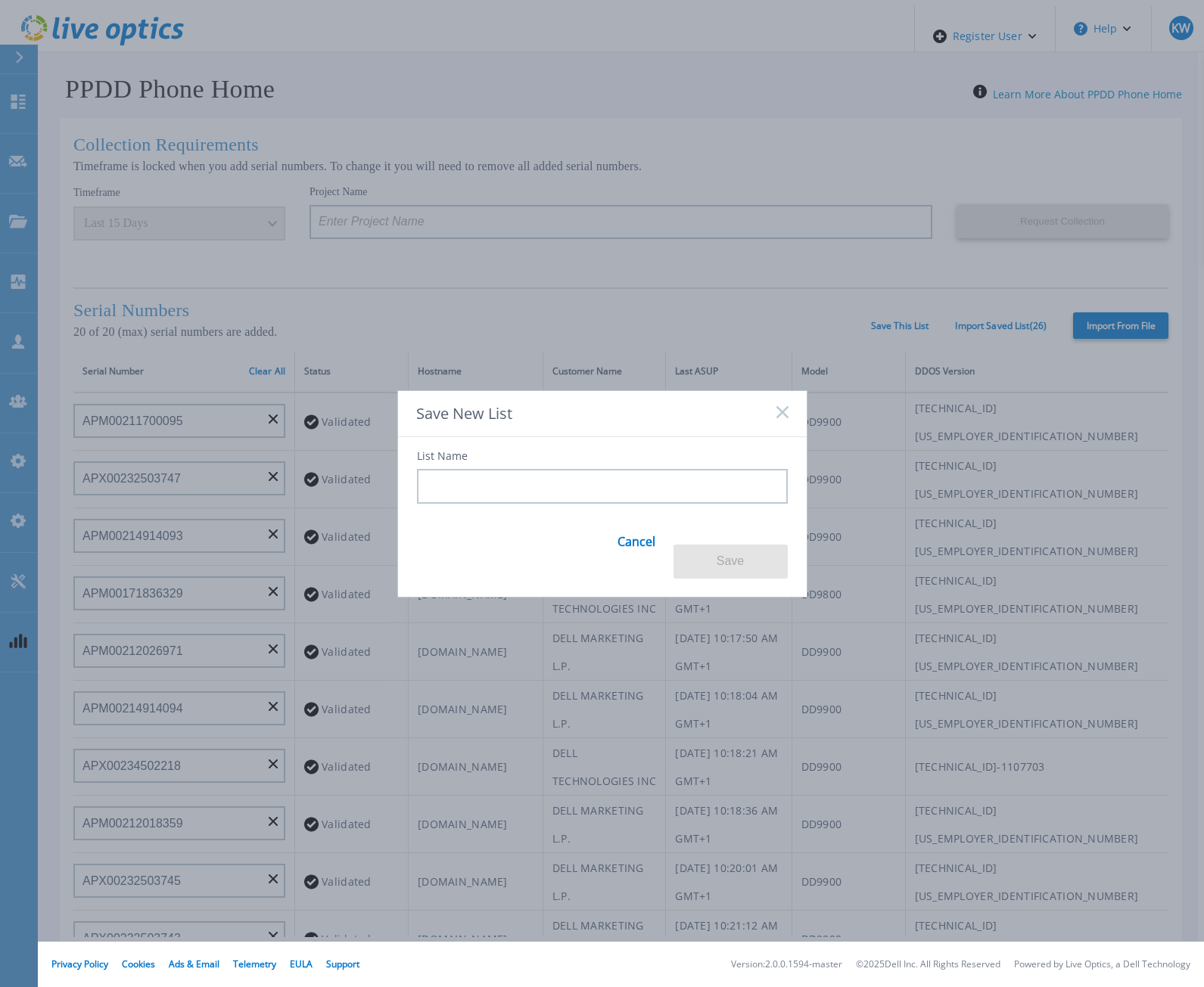
click at [752, 482] on input at bounding box center [602, 486] width 371 height 34
click at [766, 478] on input at bounding box center [602, 486] width 371 height 34
click at [724, 563] on button "Save" at bounding box center [730, 561] width 114 height 34
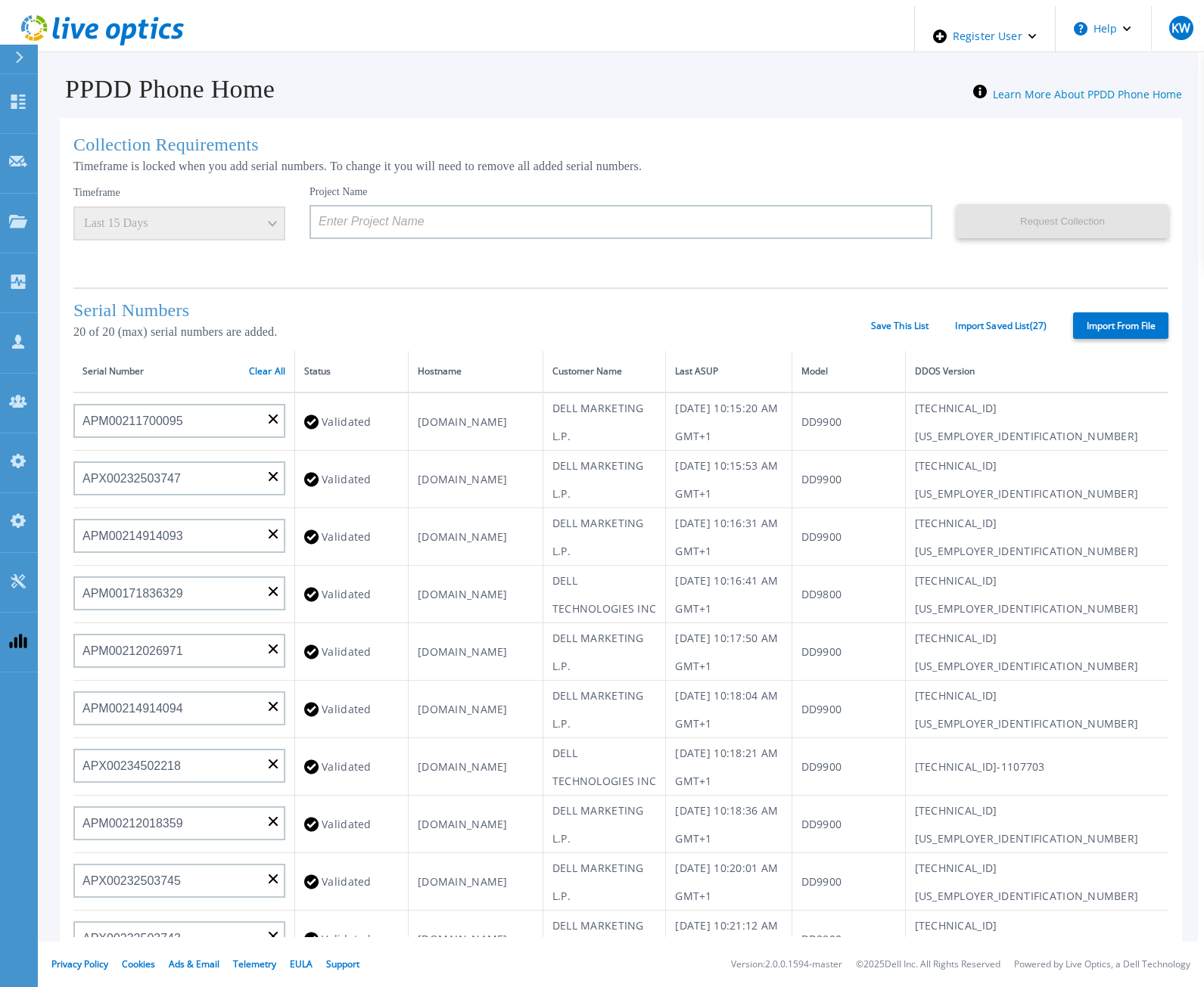
click at [431, 146] on h1 "Collection Requirements" at bounding box center [621, 145] width 1095 height 21
click at [968, 287] on div "Serial Numbers 20 of 20 (max) serial numbers are added. Save This List Import S…" at bounding box center [621, 319] width 1095 height 64
click at [1147, 315] on label "Import From File" at bounding box center [1120, 325] width 95 height 27
click at [0, 0] on input "Import From File" at bounding box center [0, 0] width 0 height 0
click at [918, 329] on div "Serial Numbers 20 of 20 (max) serial numbers are added. Save This List Import S…" at bounding box center [621, 319] width 1095 height 64
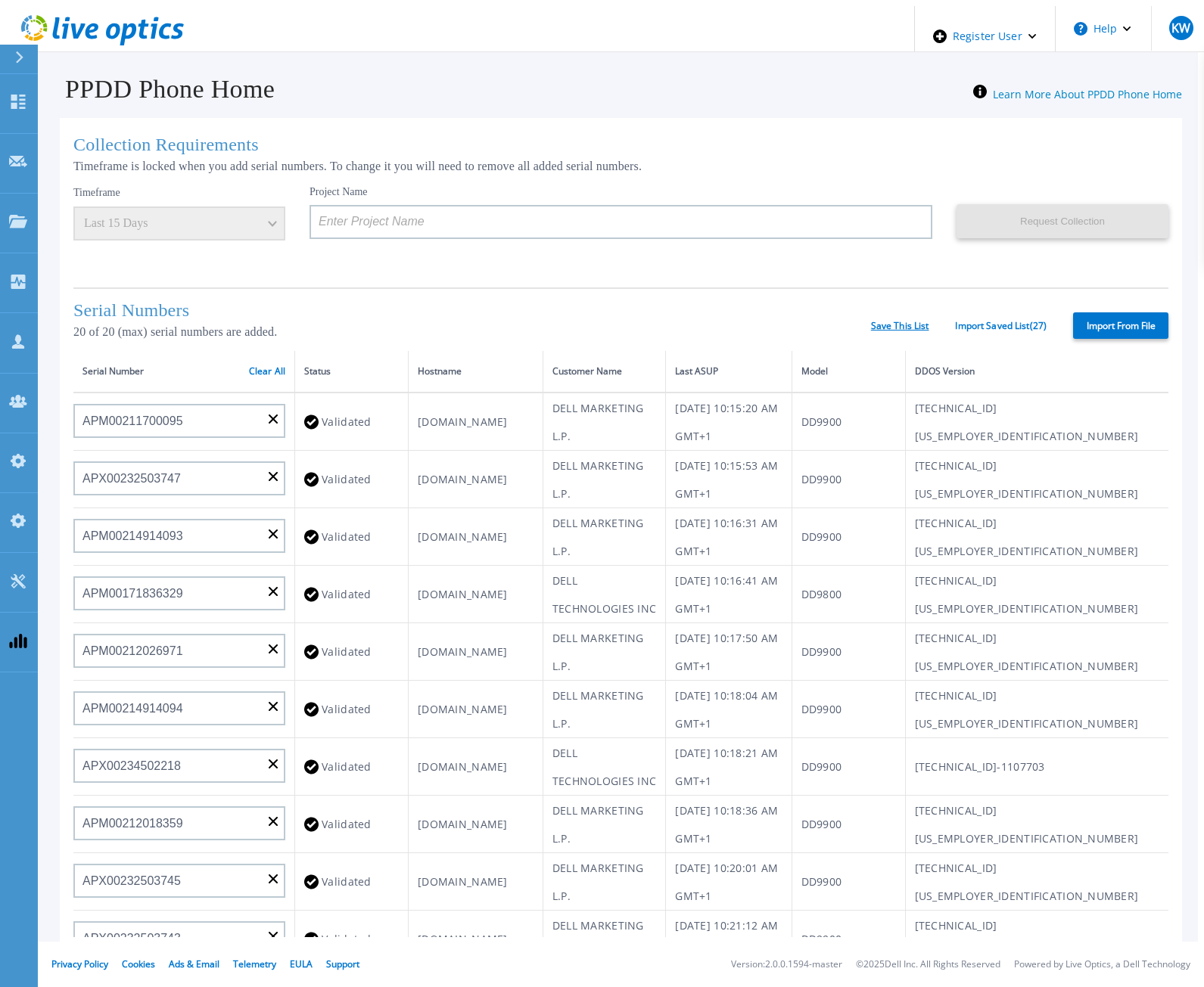
click at [916, 321] on link "Save This List" at bounding box center [900, 326] width 58 height 11
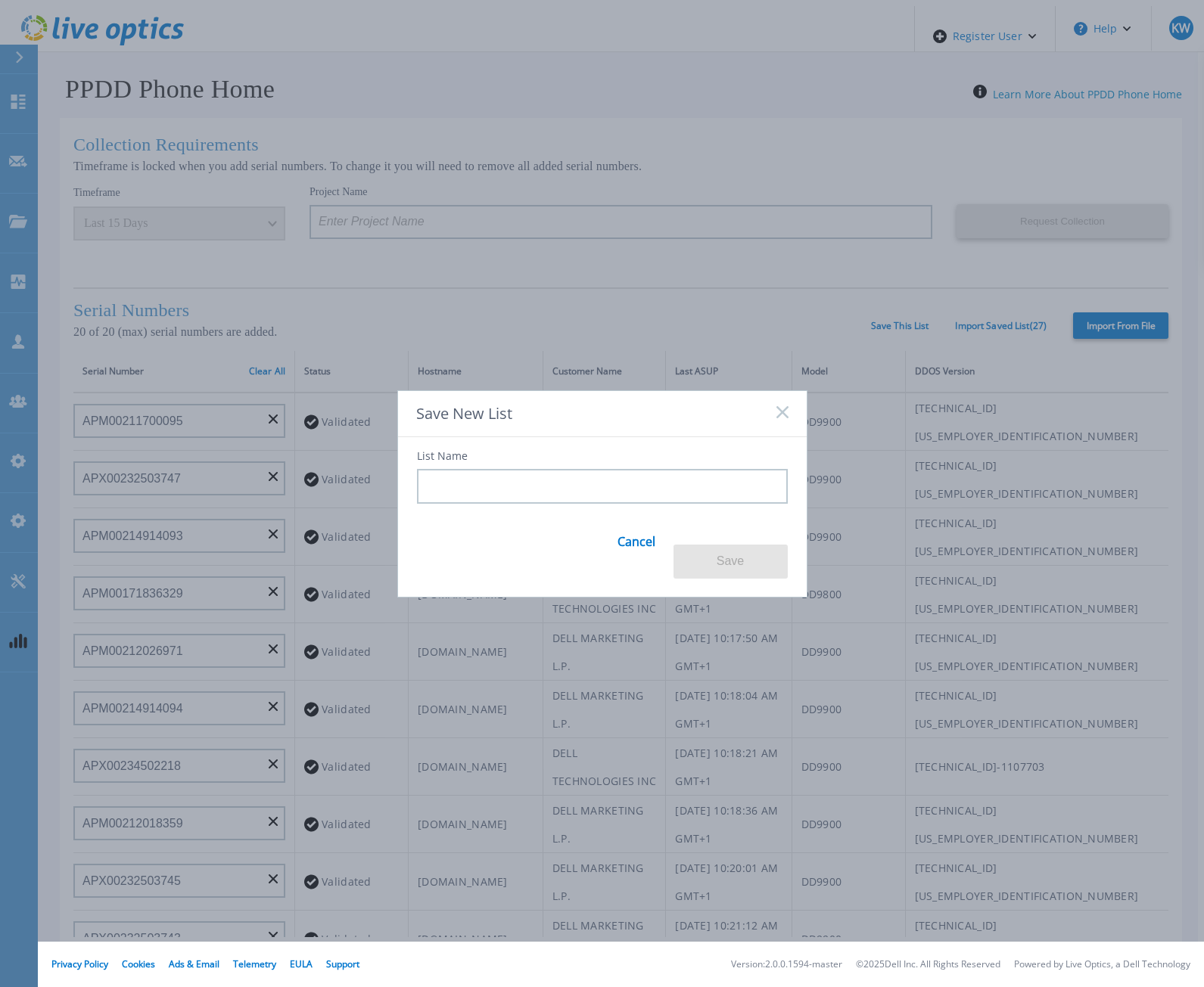
click at [616, 499] on input at bounding box center [602, 486] width 371 height 34
click at [725, 564] on button "Save" at bounding box center [730, 561] width 114 height 34
